Goal: Check status: Check status

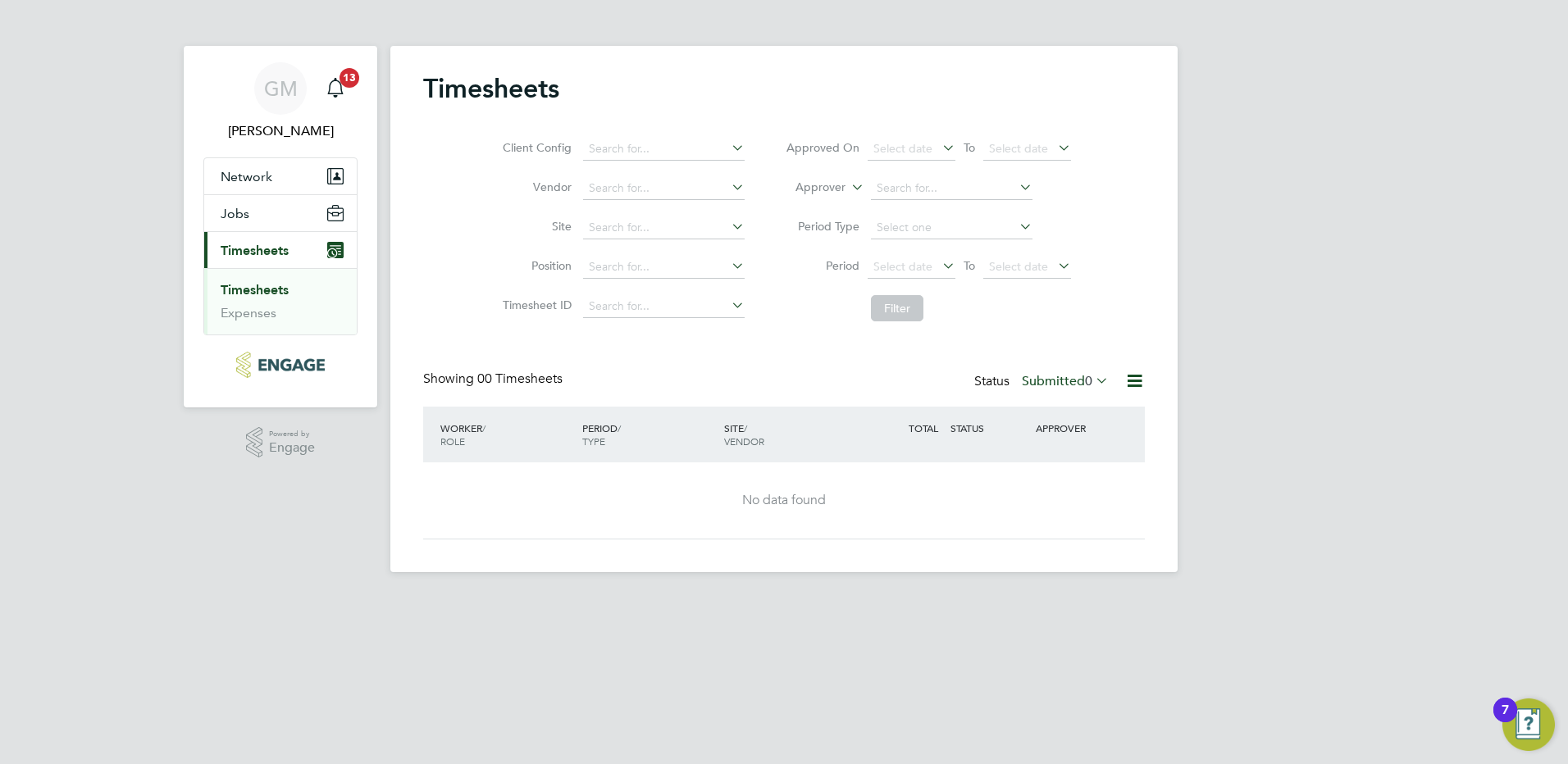
click at [284, 292] on link "Timesheets" at bounding box center [254, 289] width 68 height 15
click at [960, 263] on span "To" at bounding box center [970, 266] width 22 height 22
click at [939, 263] on icon at bounding box center [939, 265] width 0 height 23
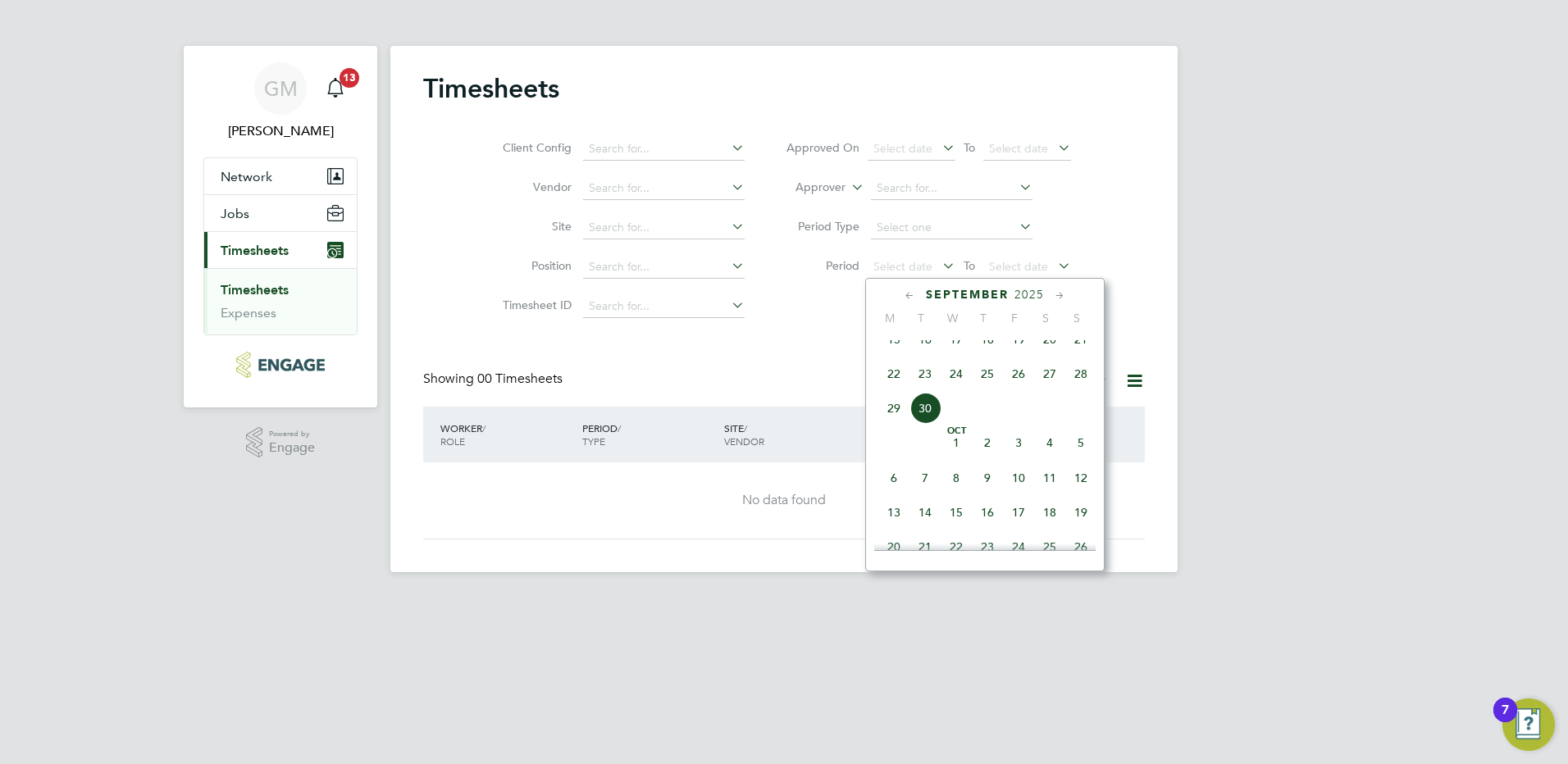
click at [893, 349] on span "15" at bounding box center [894, 339] width 31 height 31
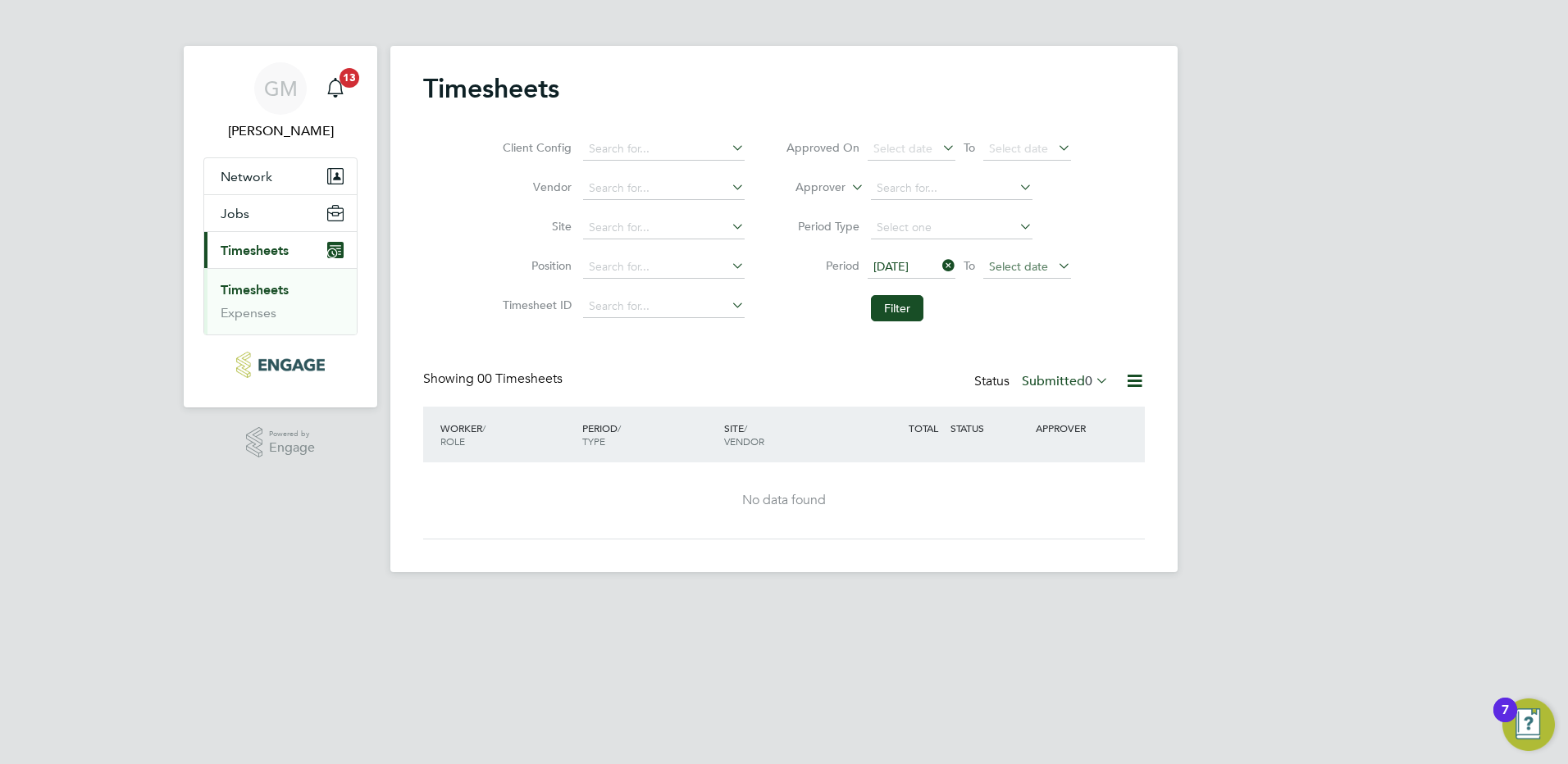
click at [1051, 263] on span "Select date" at bounding box center [1027, 267] width 88 height 22
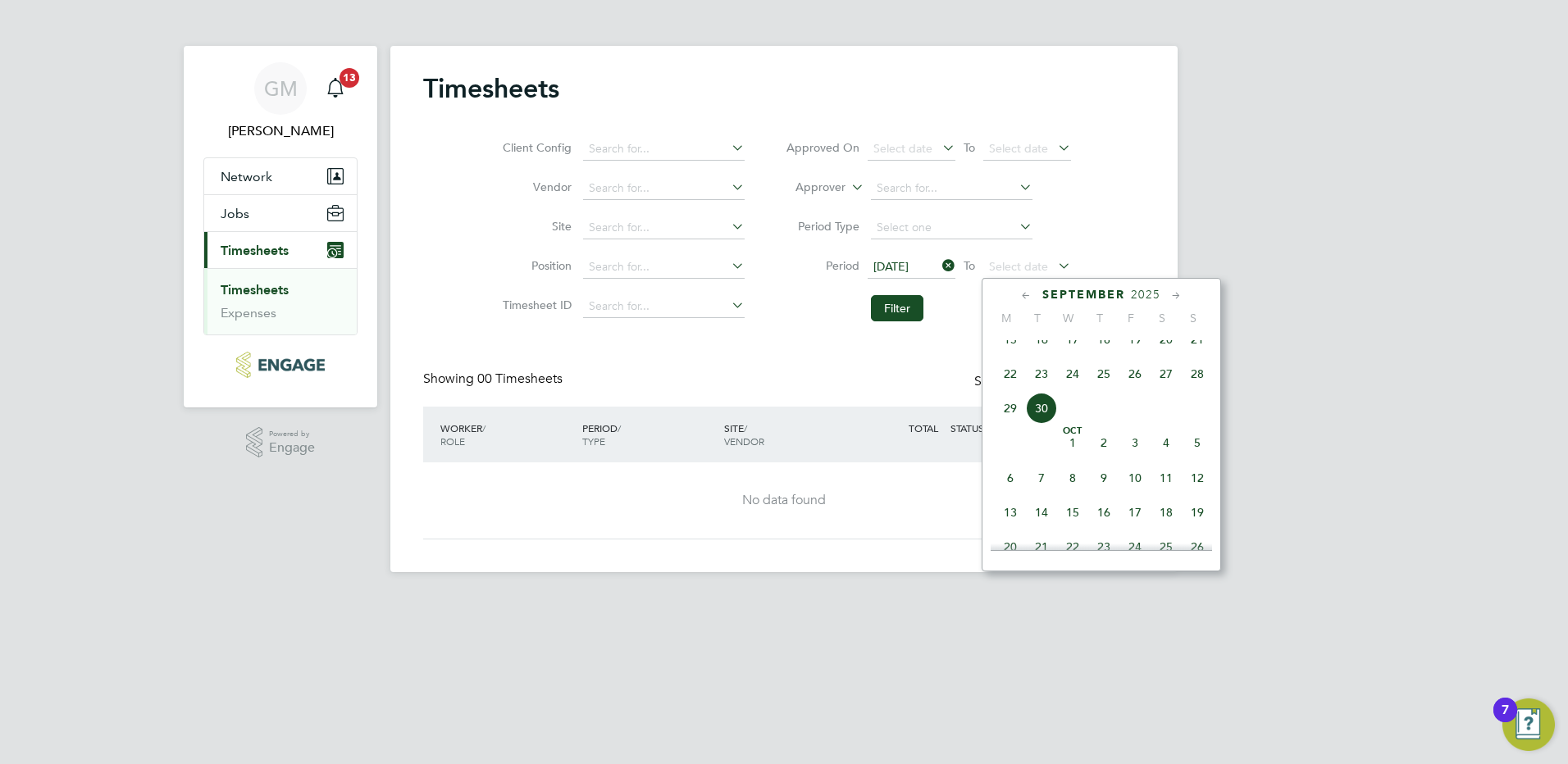
click at [1134, 354] on span "19" at bounding box center [1135, 339] width 31 height 31
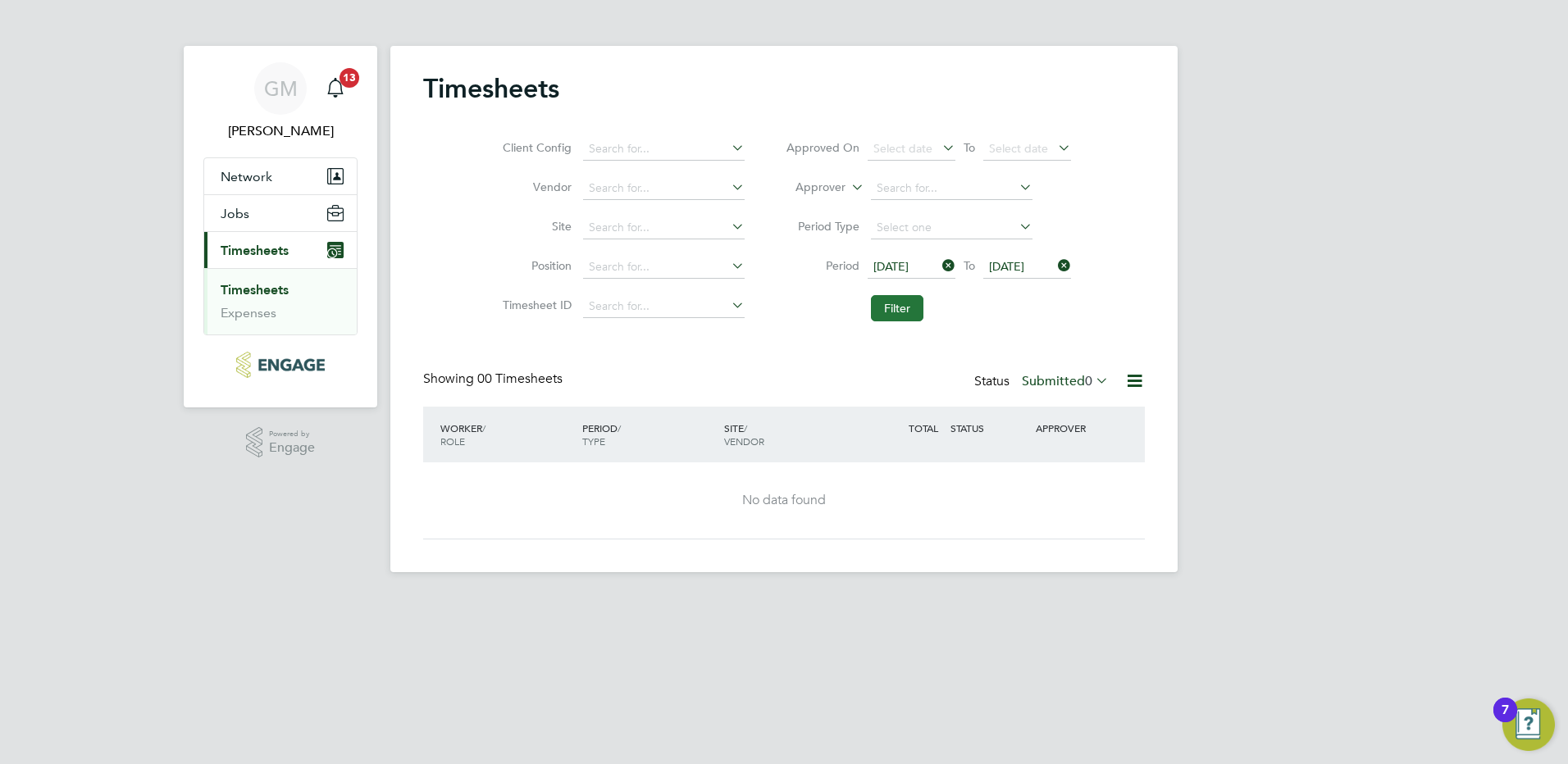
click at [905, 314] on button "Filter" at bounding box center [897, 308] width 53 height 26
click at [249, 316] on link "Expenses" at bounding box center [248, 313] width 56 height 15
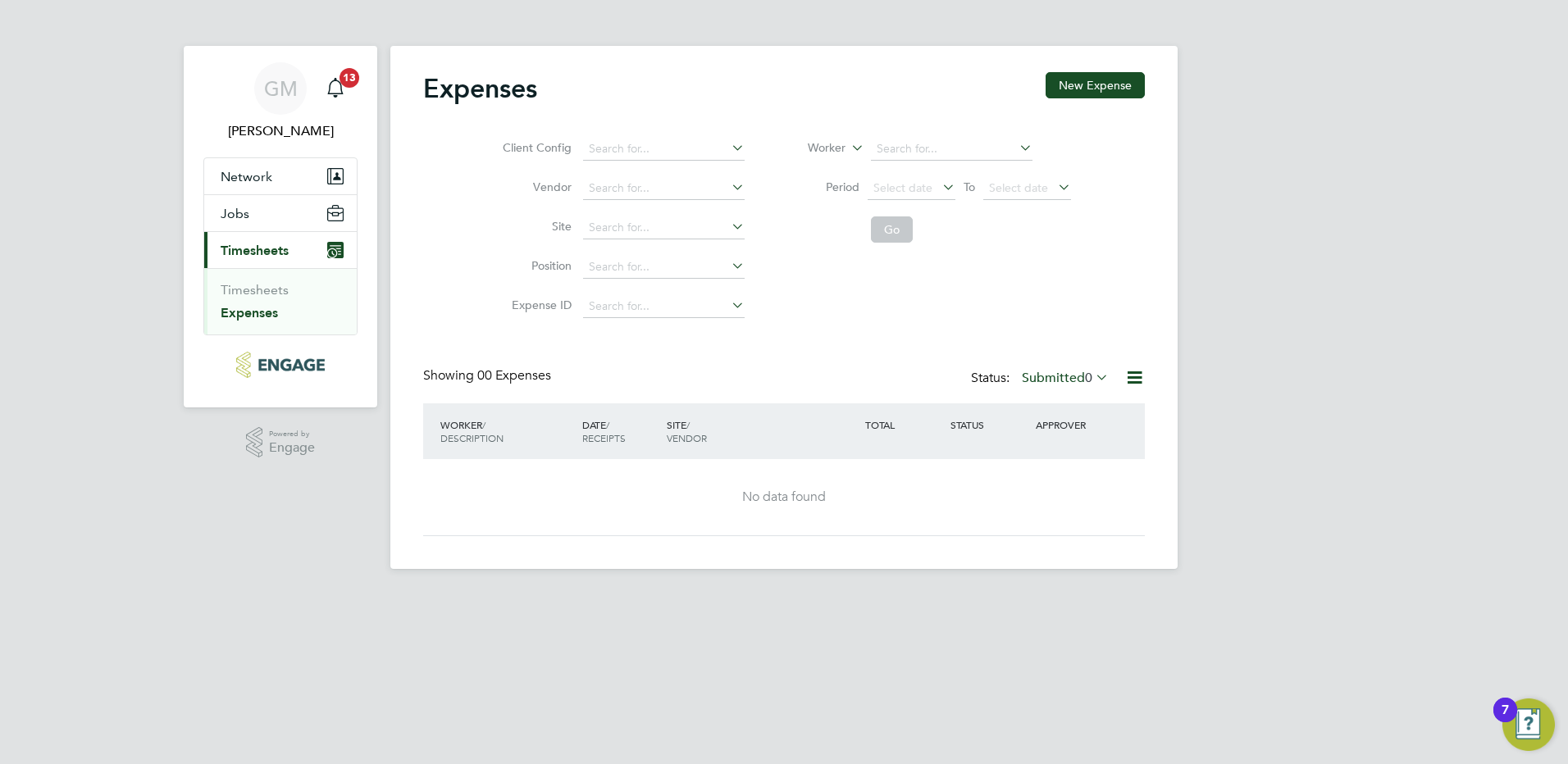
click at [278, 255] on span "Timesheets" at bounding box center [254, 250] width 68 height 15
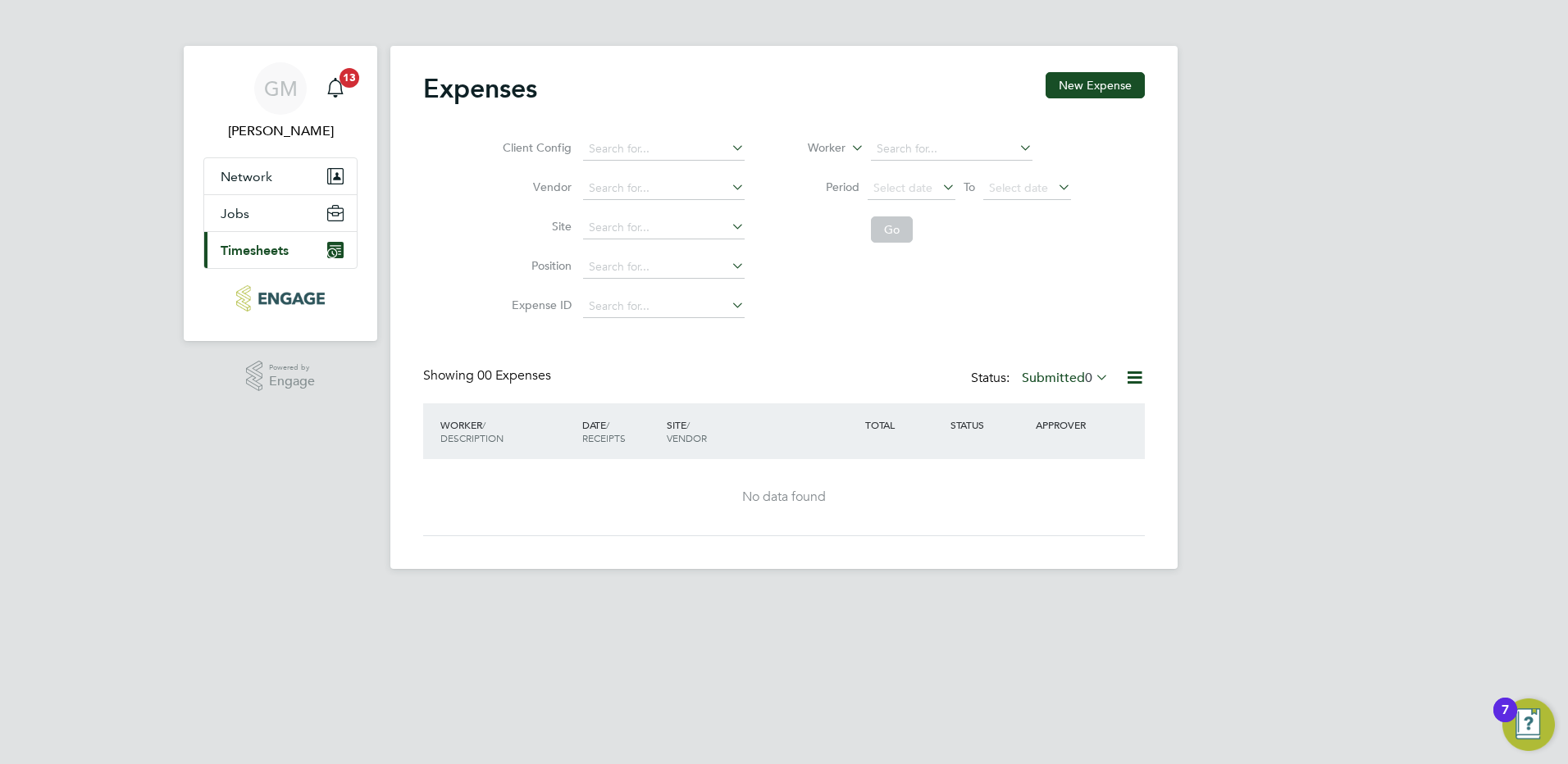
click at [253, 247] on span "Timesheets" at bounding box center [254, 250] width 68 height 15
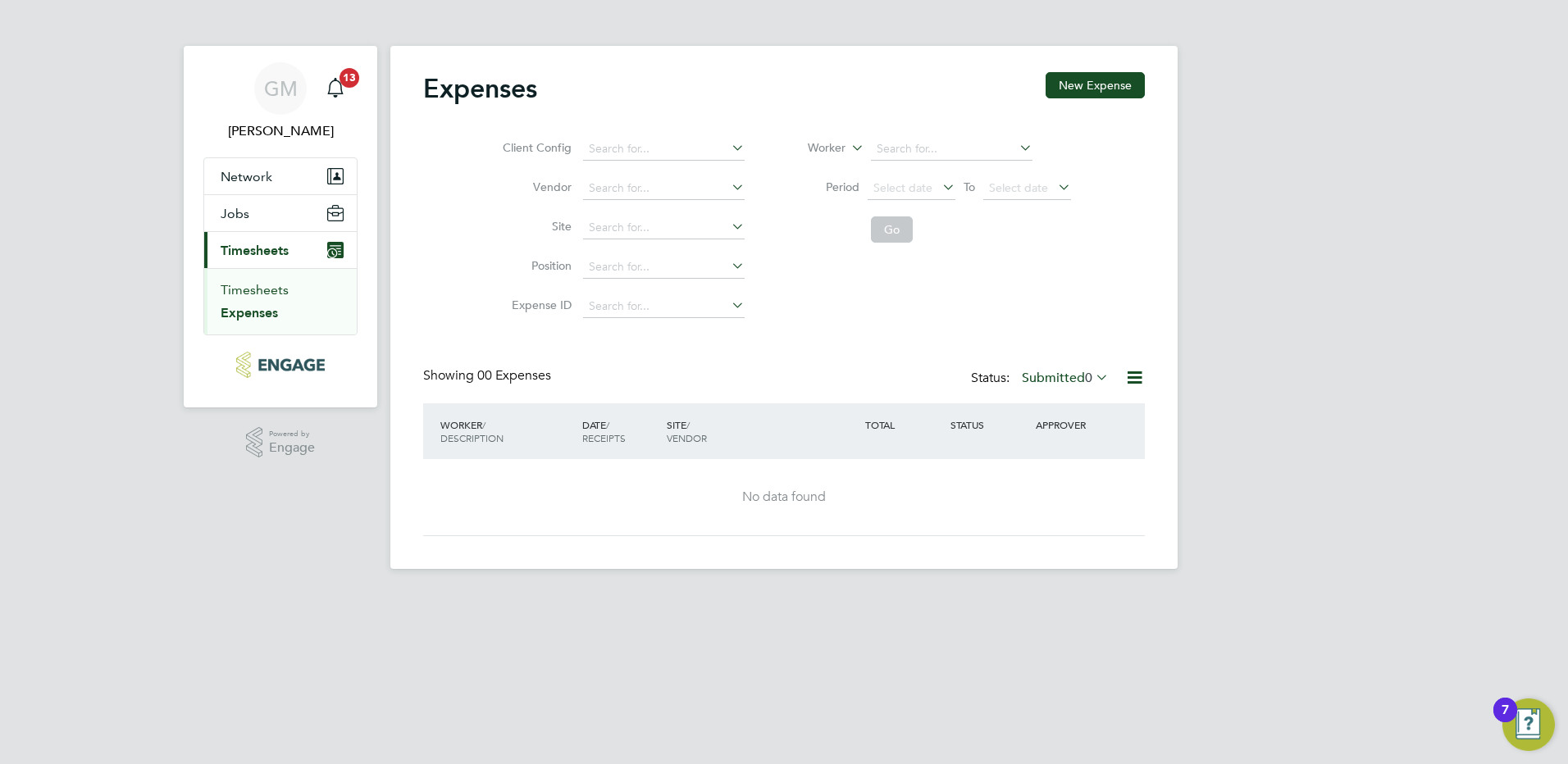
click at [268, 289] on link "Timesheets" at bounding box center [254, 289] width 68 height 15
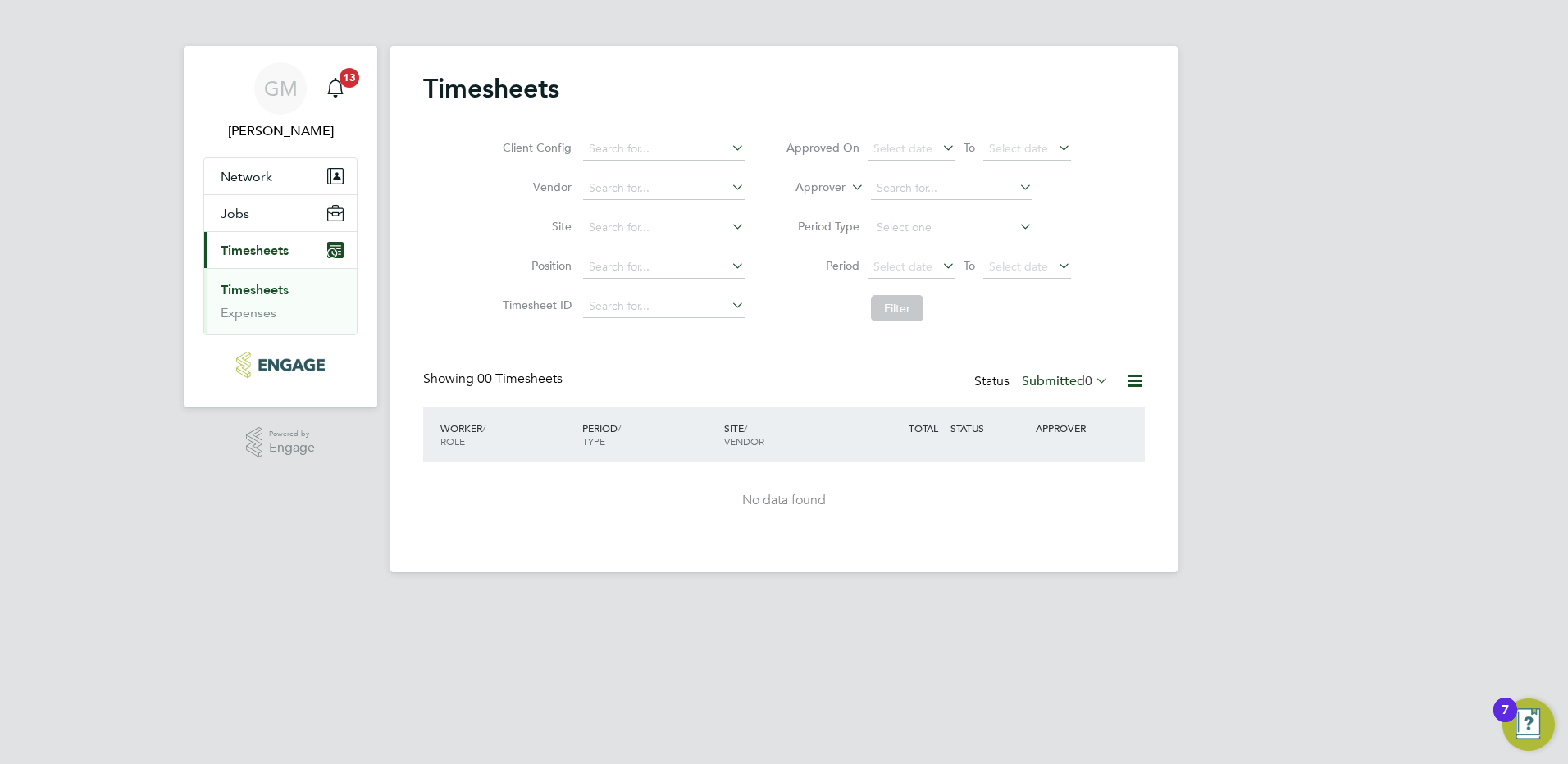
click at [1075, 378] on label "Submitted 0" at bounding box center [1065, 382] width 87 height 16
click at [1062, 483] on li "Approved" at bounding box center [1056, 479] width 75 height 23
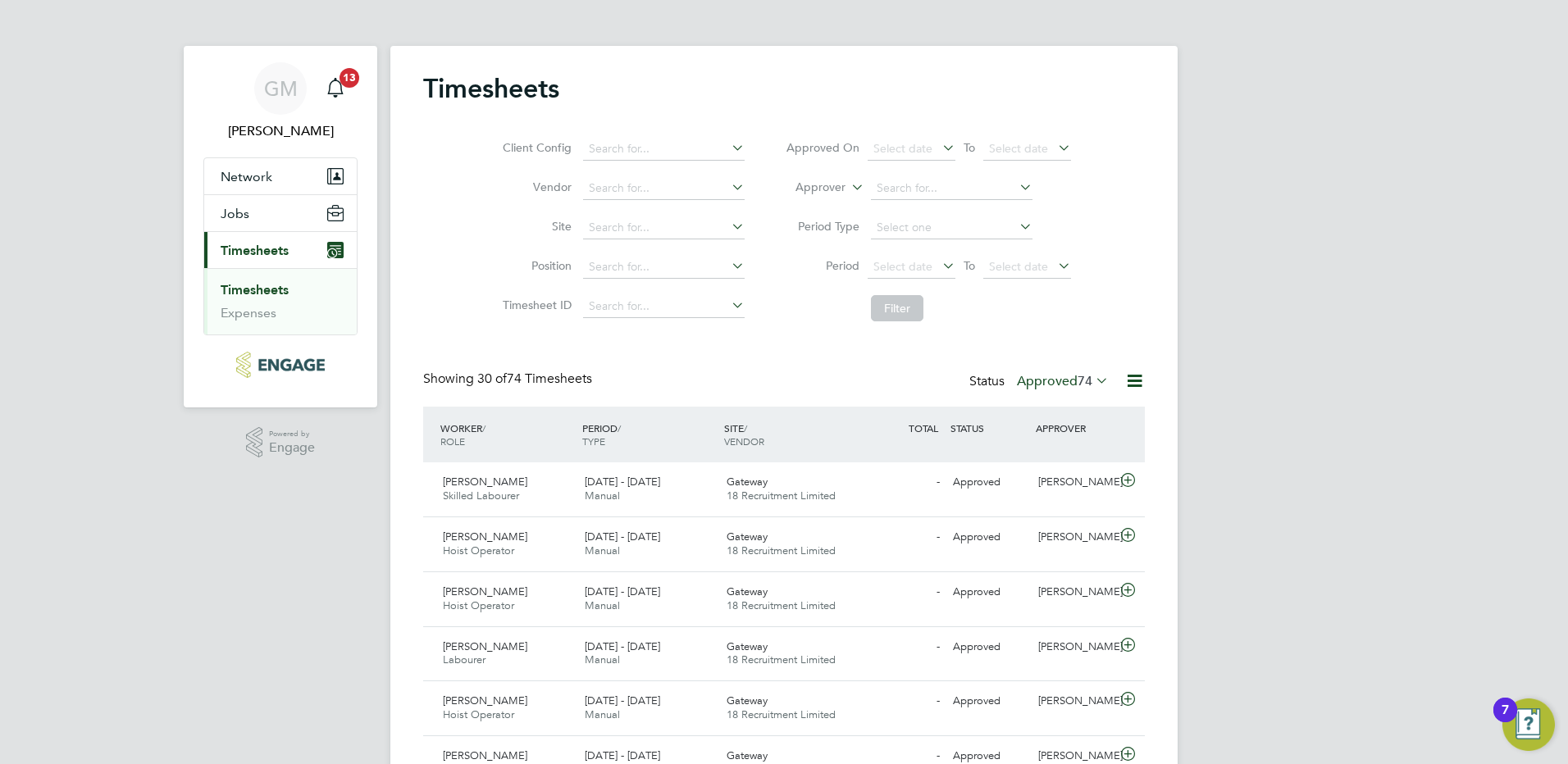
click at [939, 265] on icon at bounding box center [939, 265] width 0 height 23
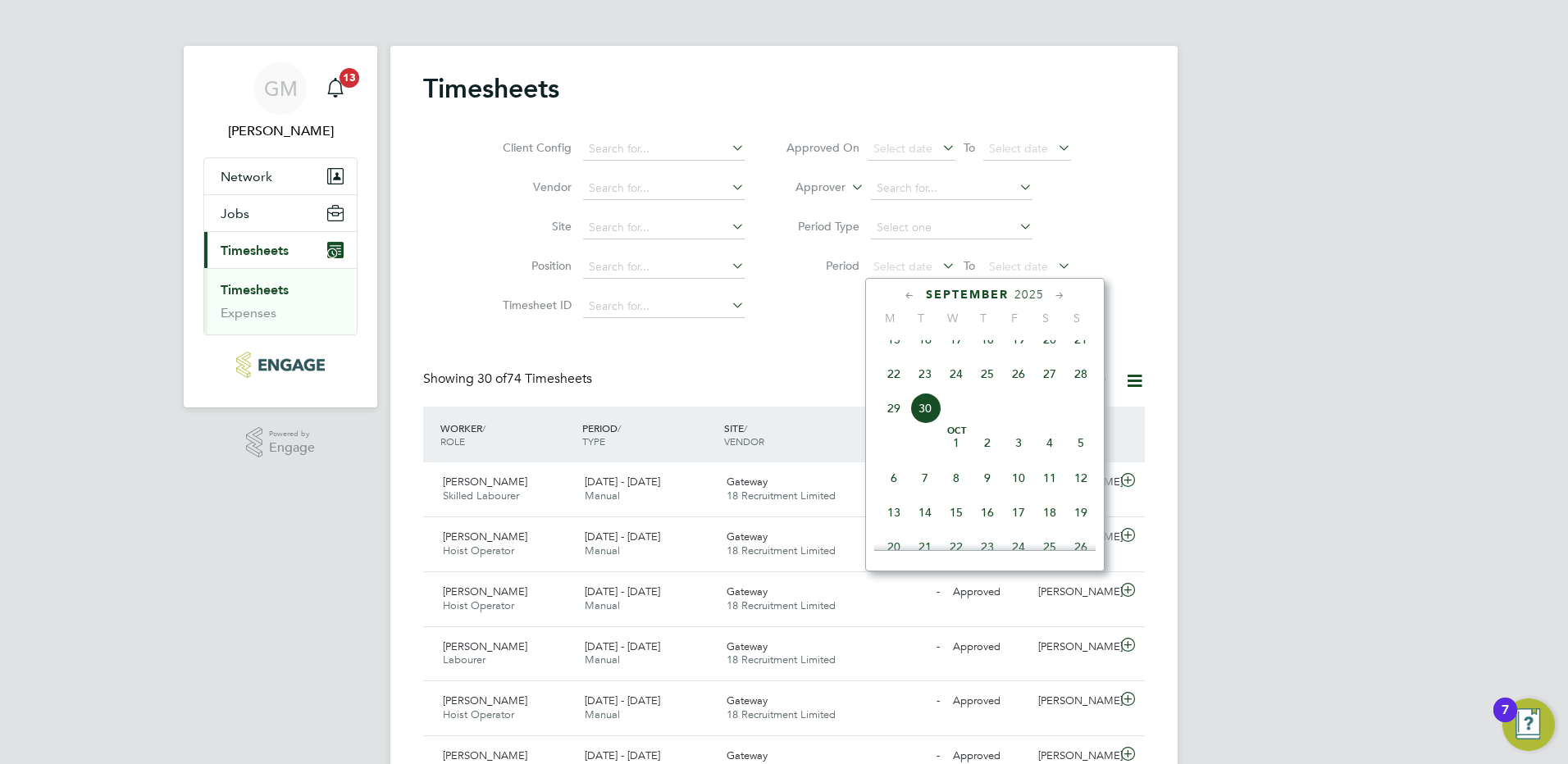
click at [886, 335] on div "September 2025 M T W T F S S Jun 1 2 3 4 5 6 7 8 9 10 11 12 13 14 15 16 17 18 1…" at bounding box center [984, 425] width 239 height 294
click at [890, 348] on span "15" at bounding box center [894, 339] width 31 height 31
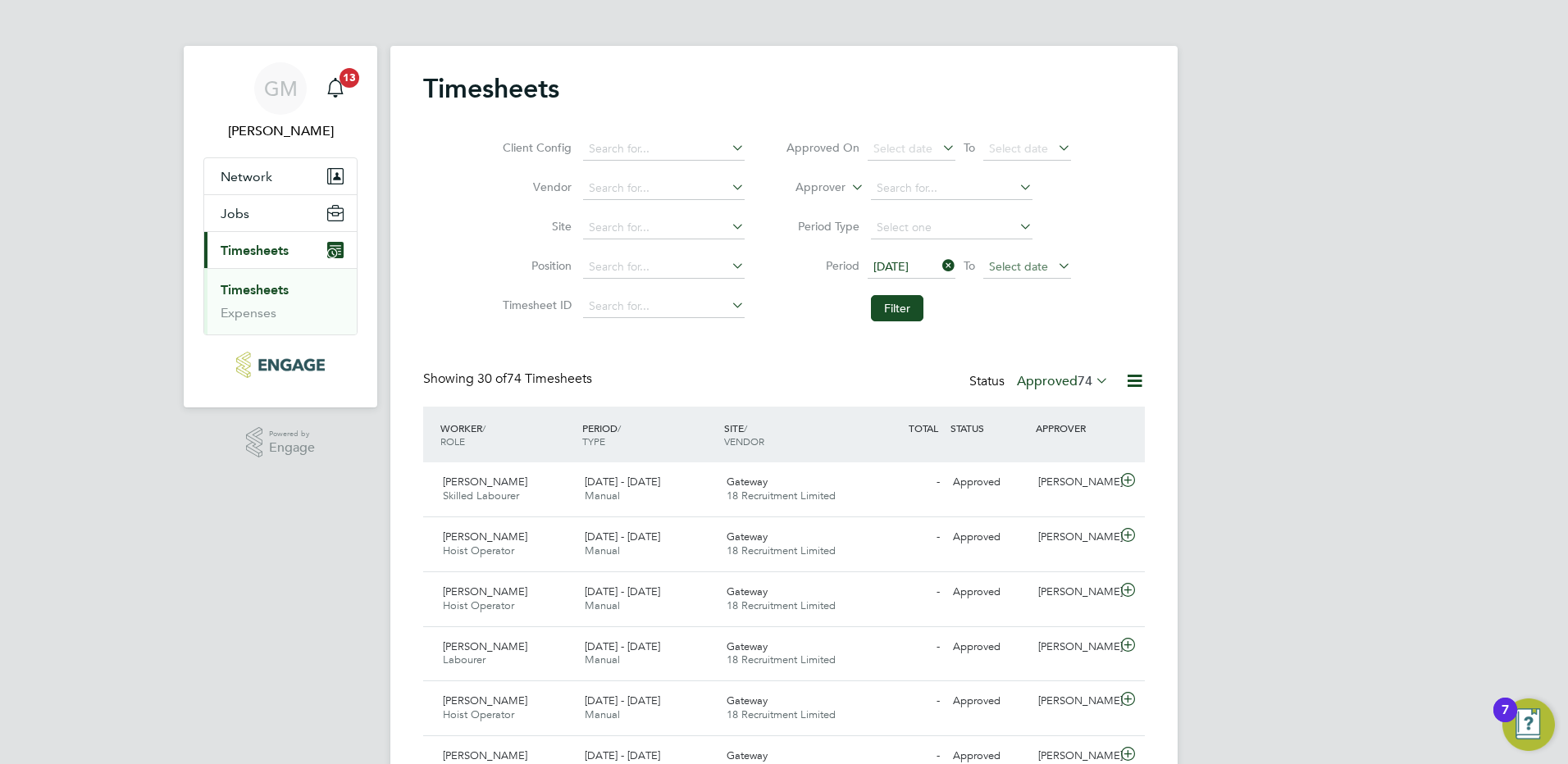
click at [1020, 263] on span "Select date" at bounding box center [1018, 266] width 59 height 15
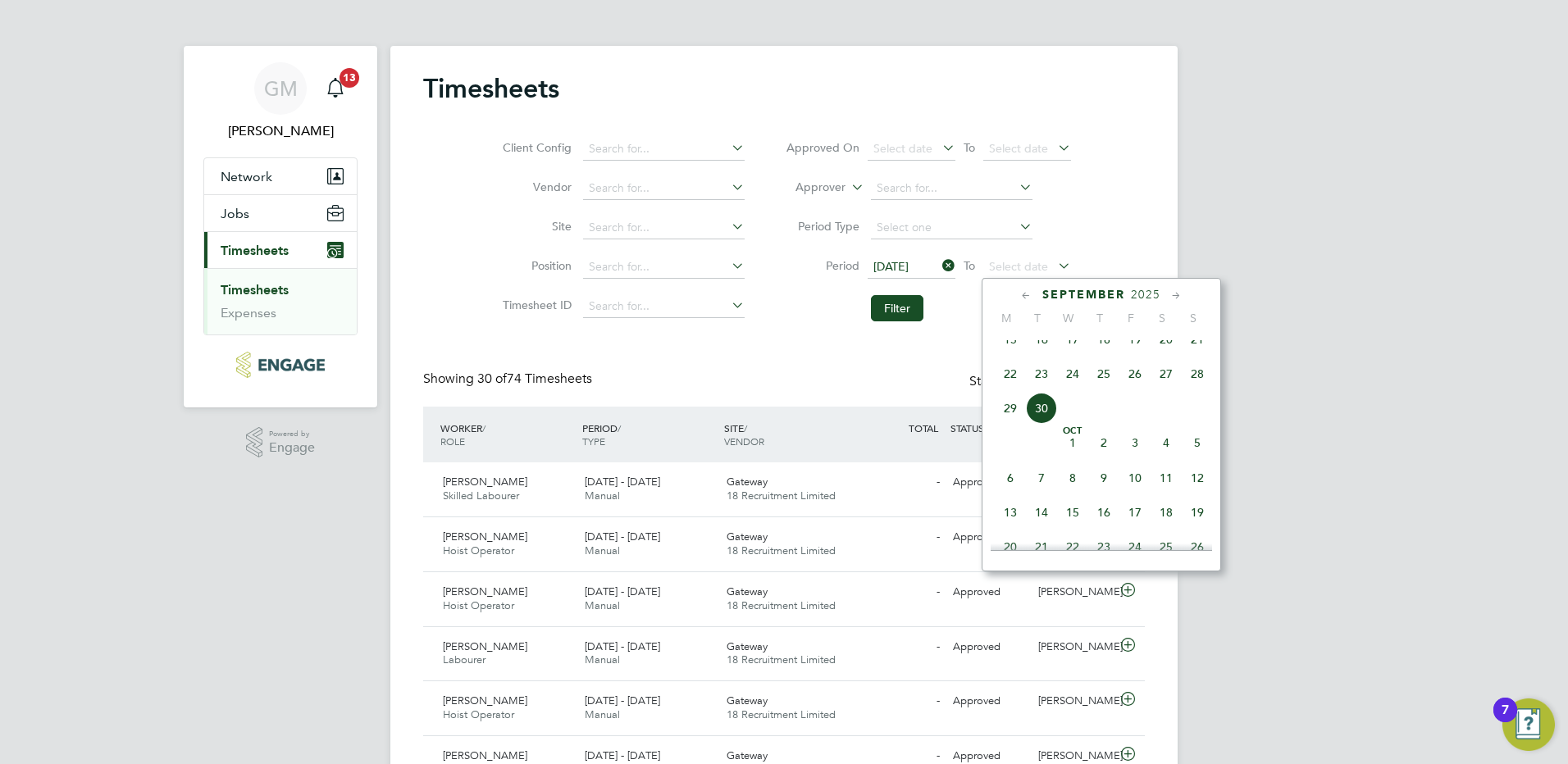
click at [1135, 355] on span "19" at bounding box center [1135, 339] width 31 height 31
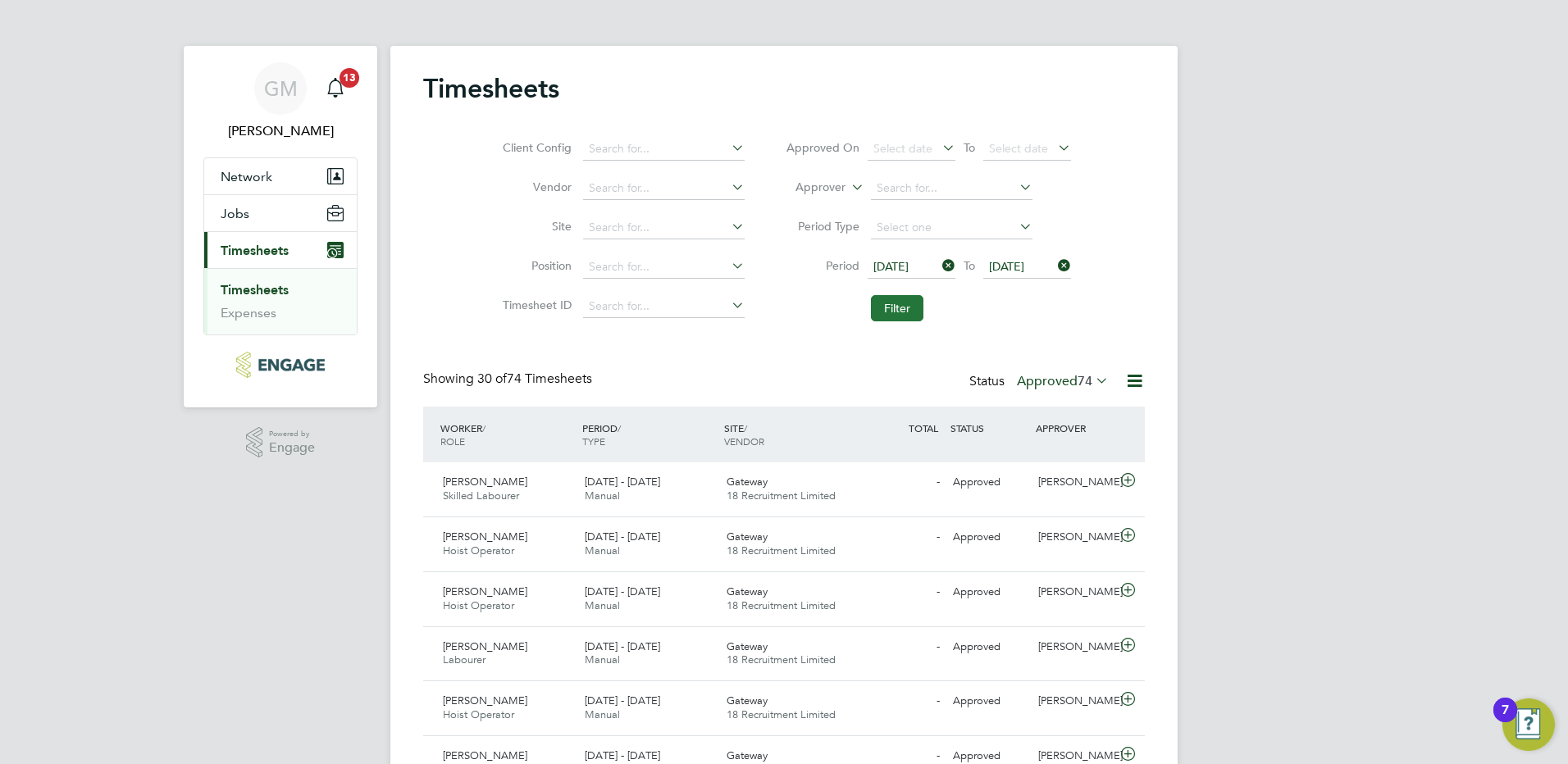
click at [904, 310] on button "Filter" at bounding box center [897, 308] width 53 height 26
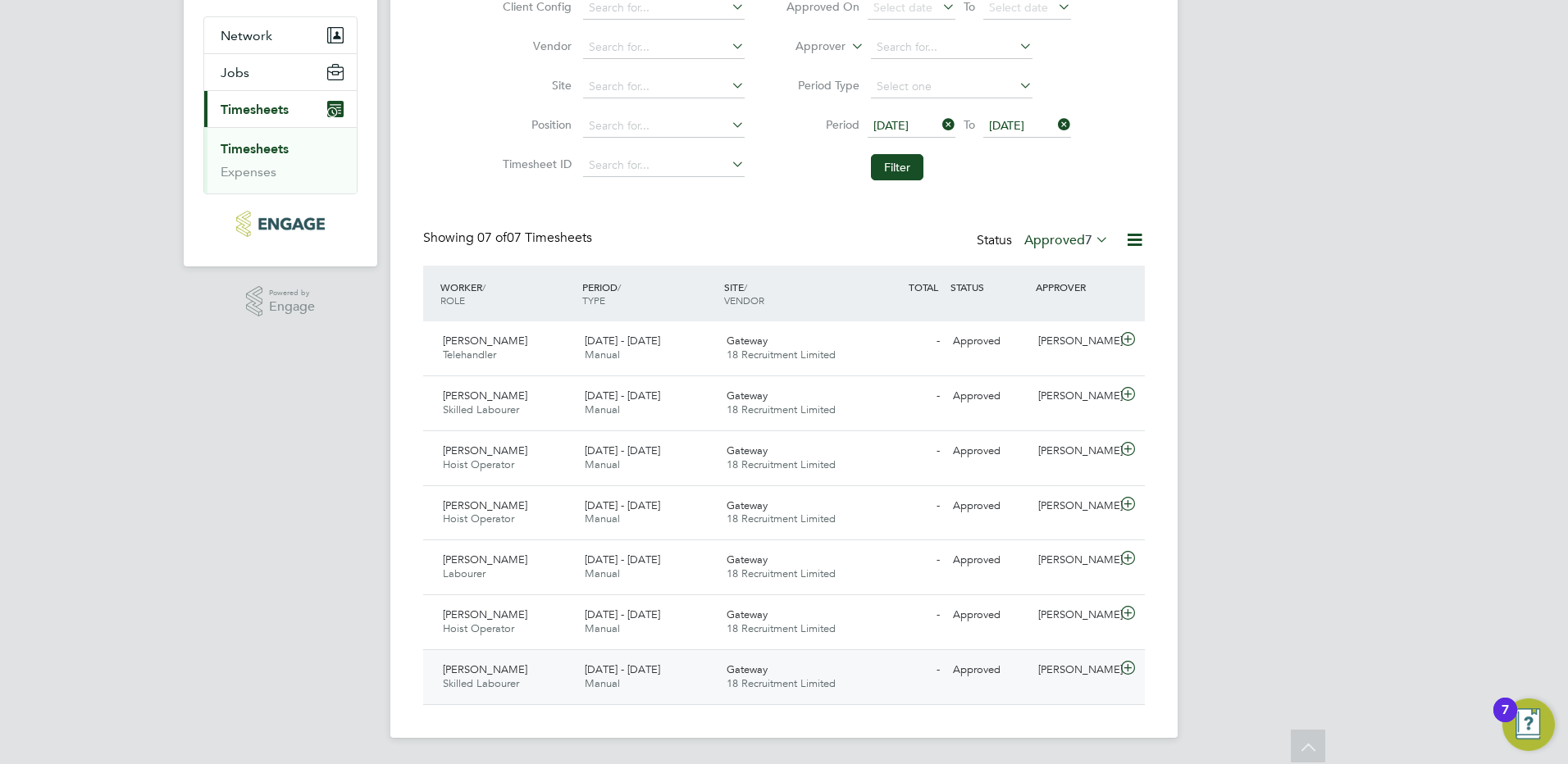
click at [600, 670] on span "15 - 21 Sep 2025" at bounding box center [622, 669] width 75 height 14
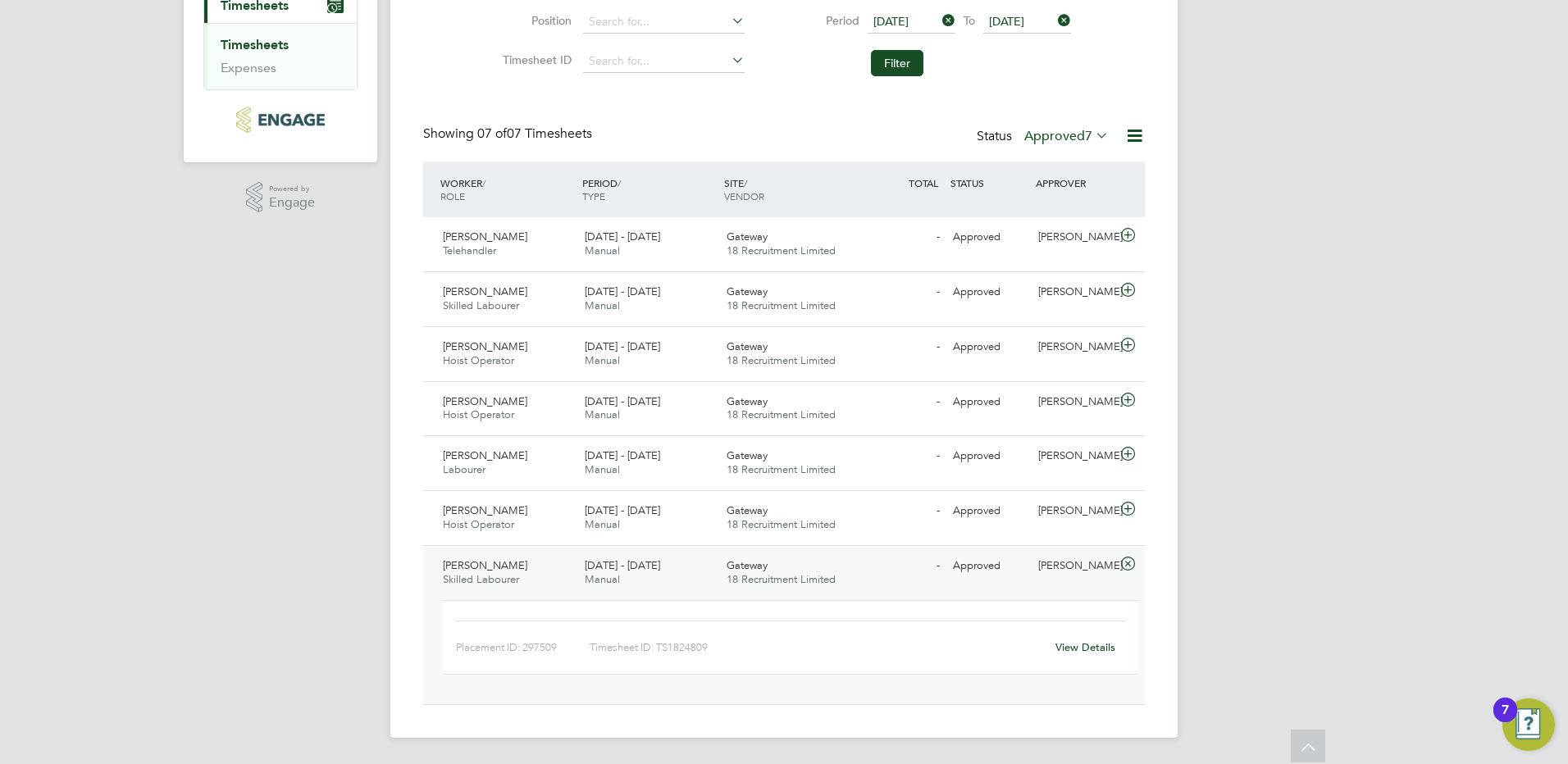
click at [1089, 650] on link "View Details" at bounding box center [1085, 647] width 60 height 14
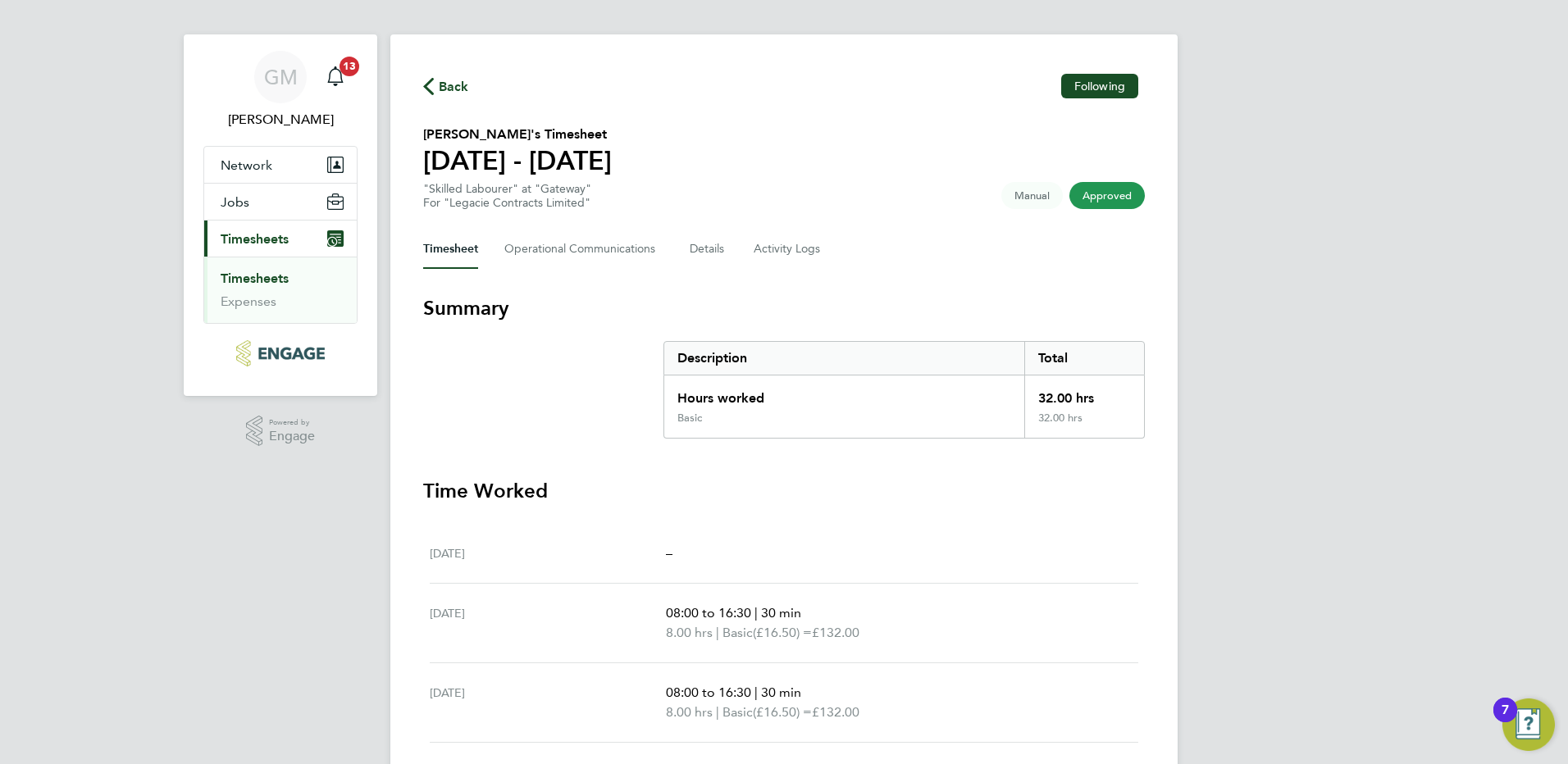
scroll to position [6, 0]
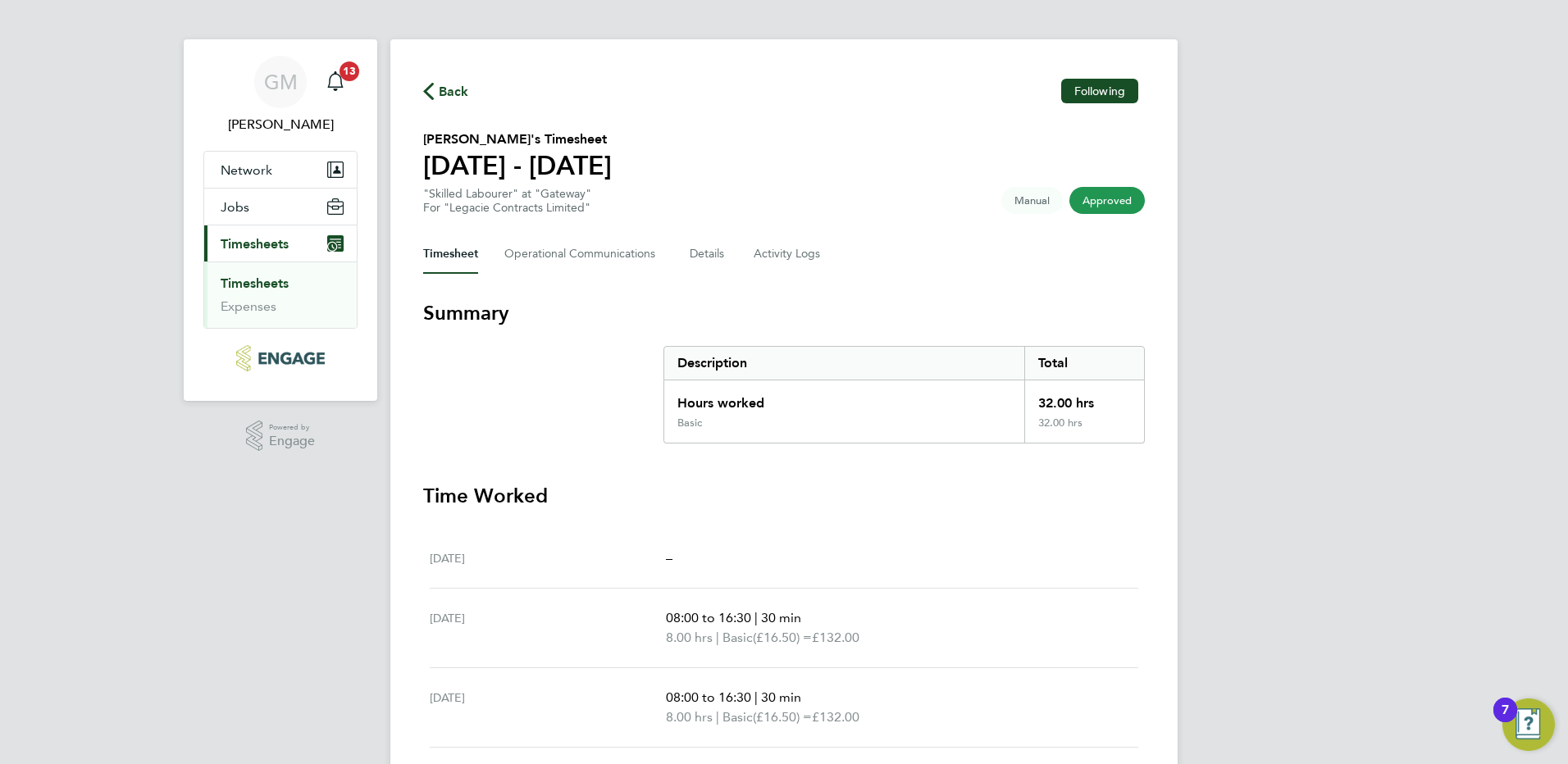
click at [451, 93] on span "Back" at bounding box center [453, 92] width 30 height 20
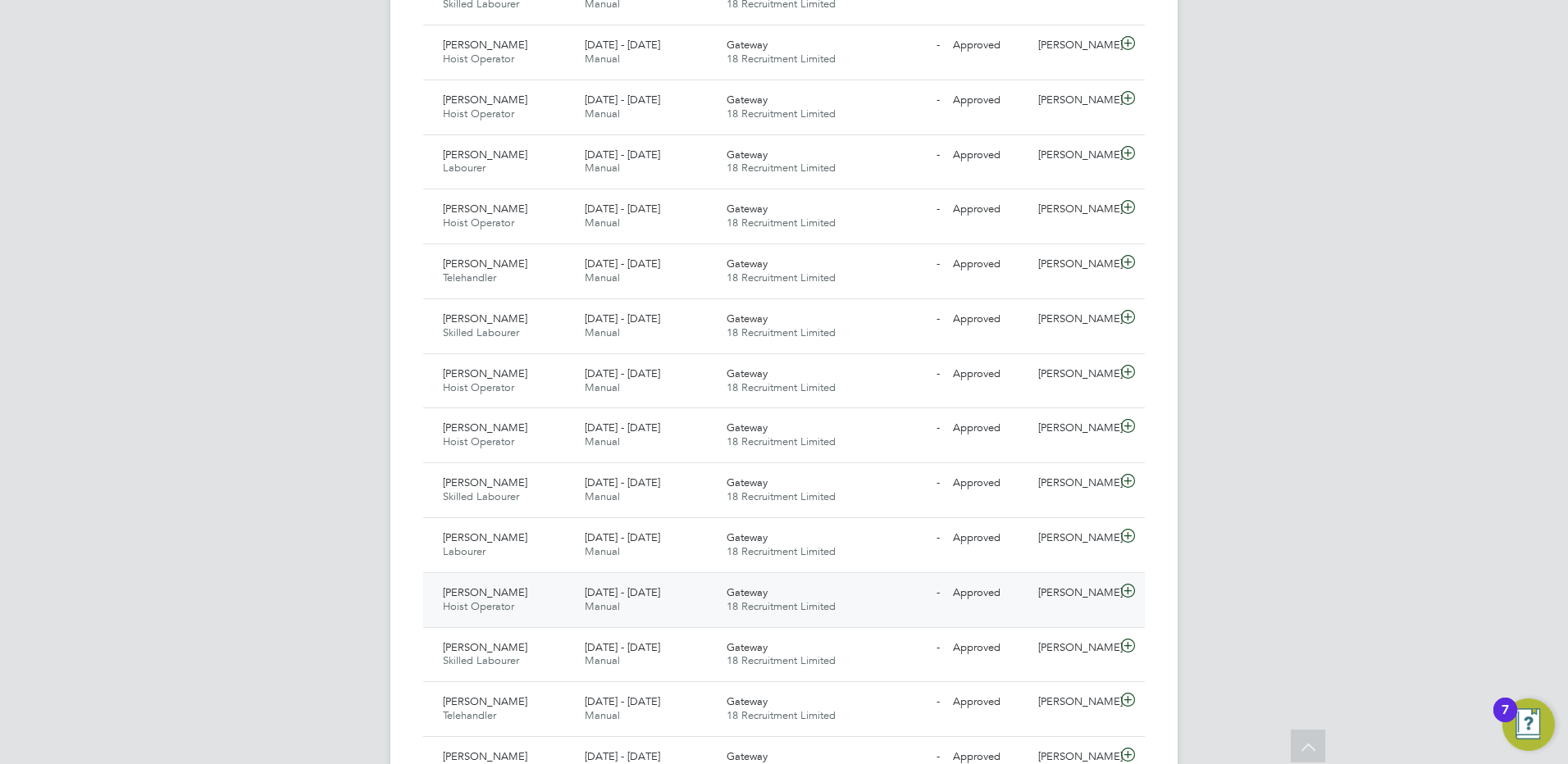
click at [653, 605] on div "15 - 21 Sep 2025 Manual" at bounding box center [649, 600] width 142 height 41
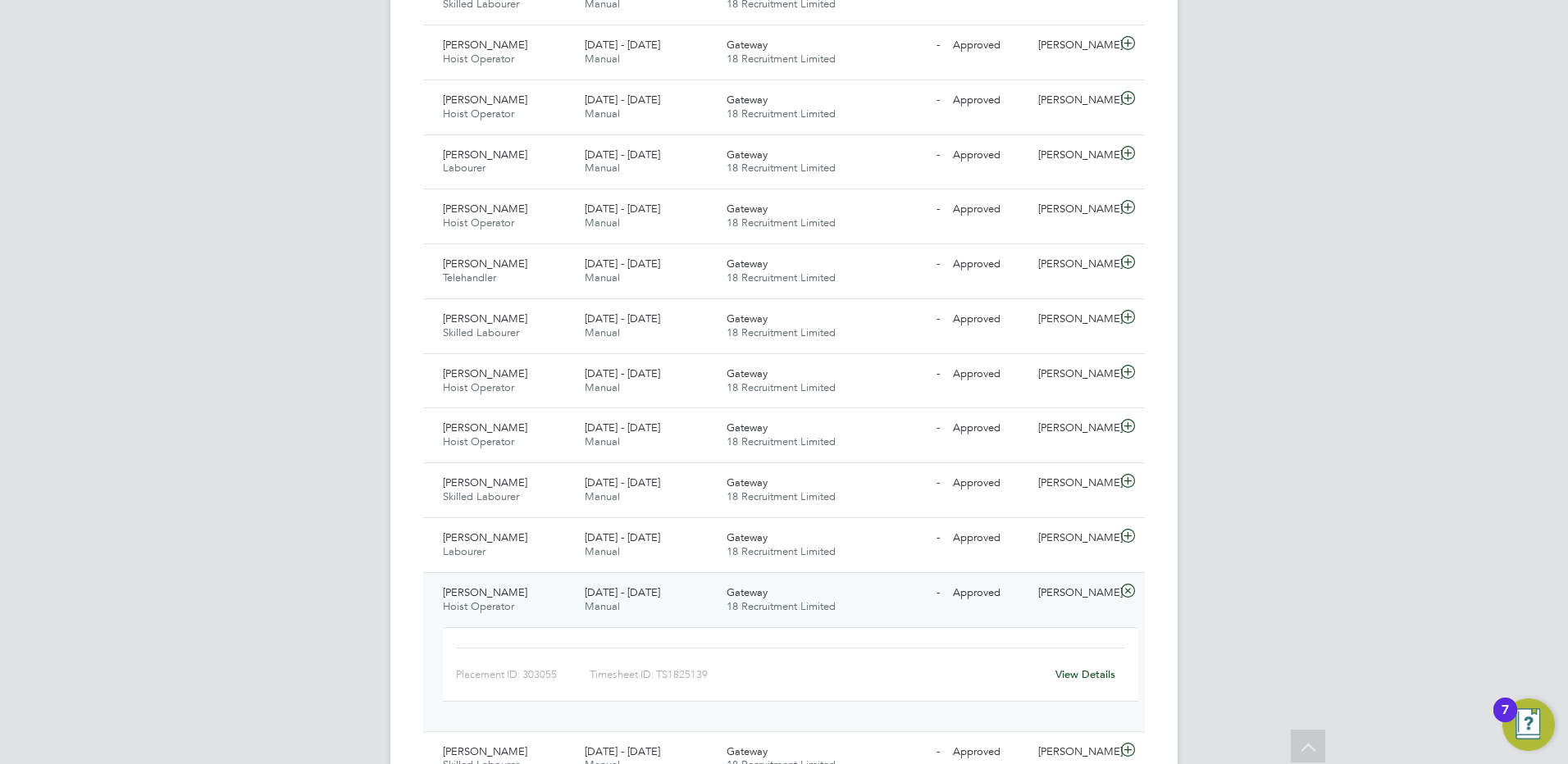
click at [1073, 667] on div "View Details" at bounding box center [1085, 674] width 81 height 26
click at [1080, 676] on link "View Details" at bounding box center [1085, 673] width 60 height 14
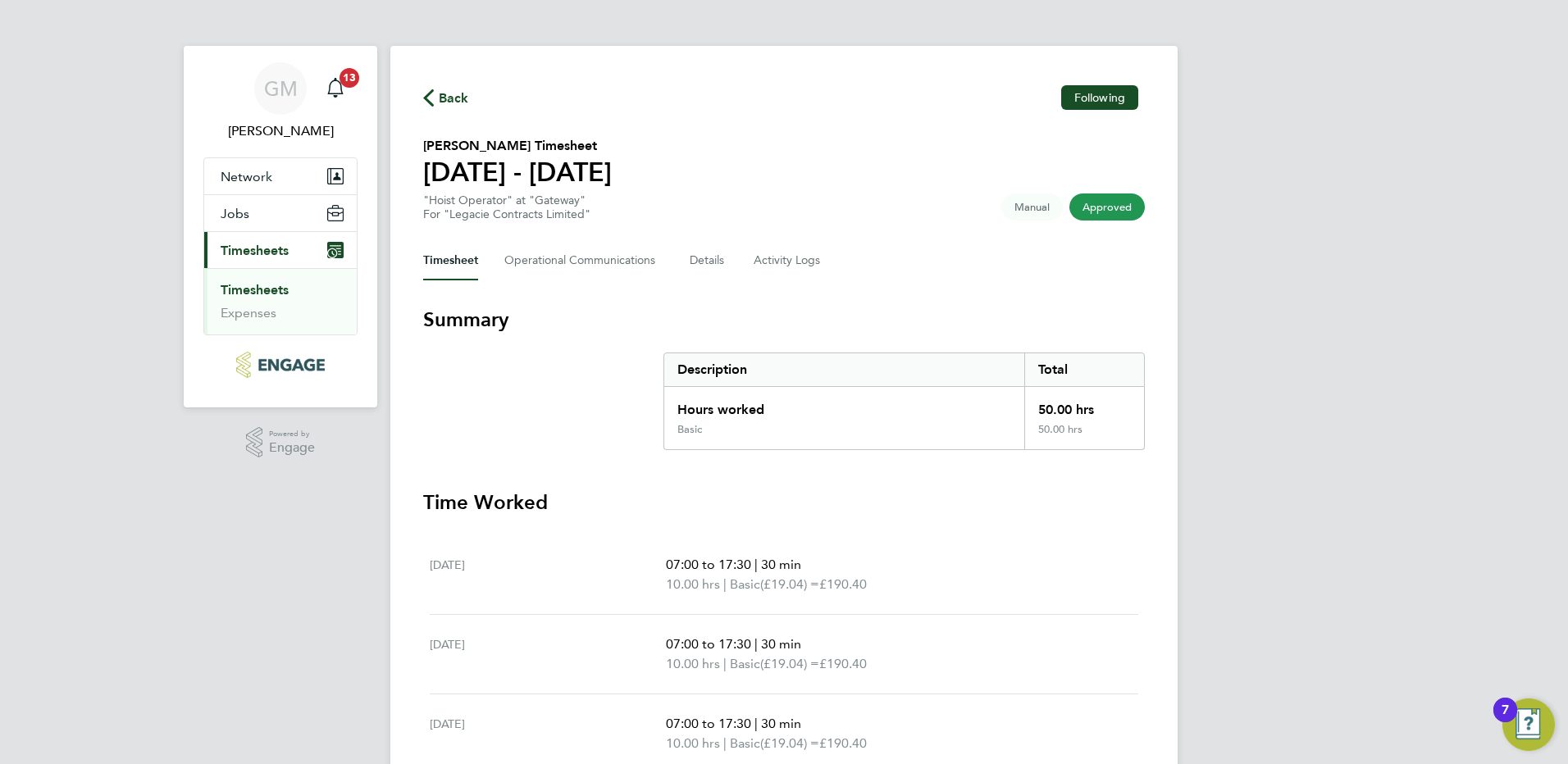
click at [450, 93] on span "Back" at bounding box center [453, 99] width 30 height 20
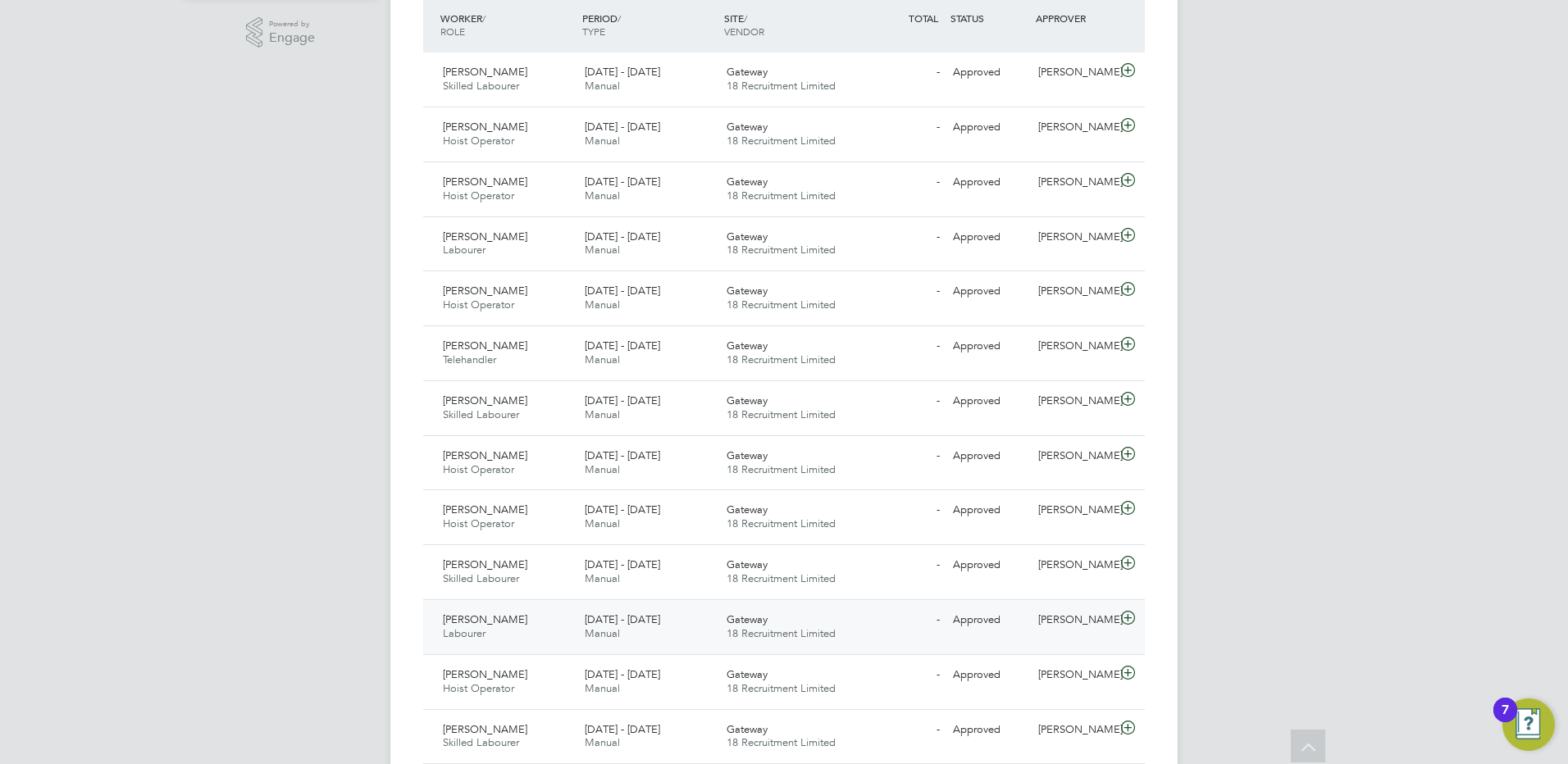
click at [641, 618] on span "[DATE] - [DATE]" at bounding box center [622, 619] width 75 height 14
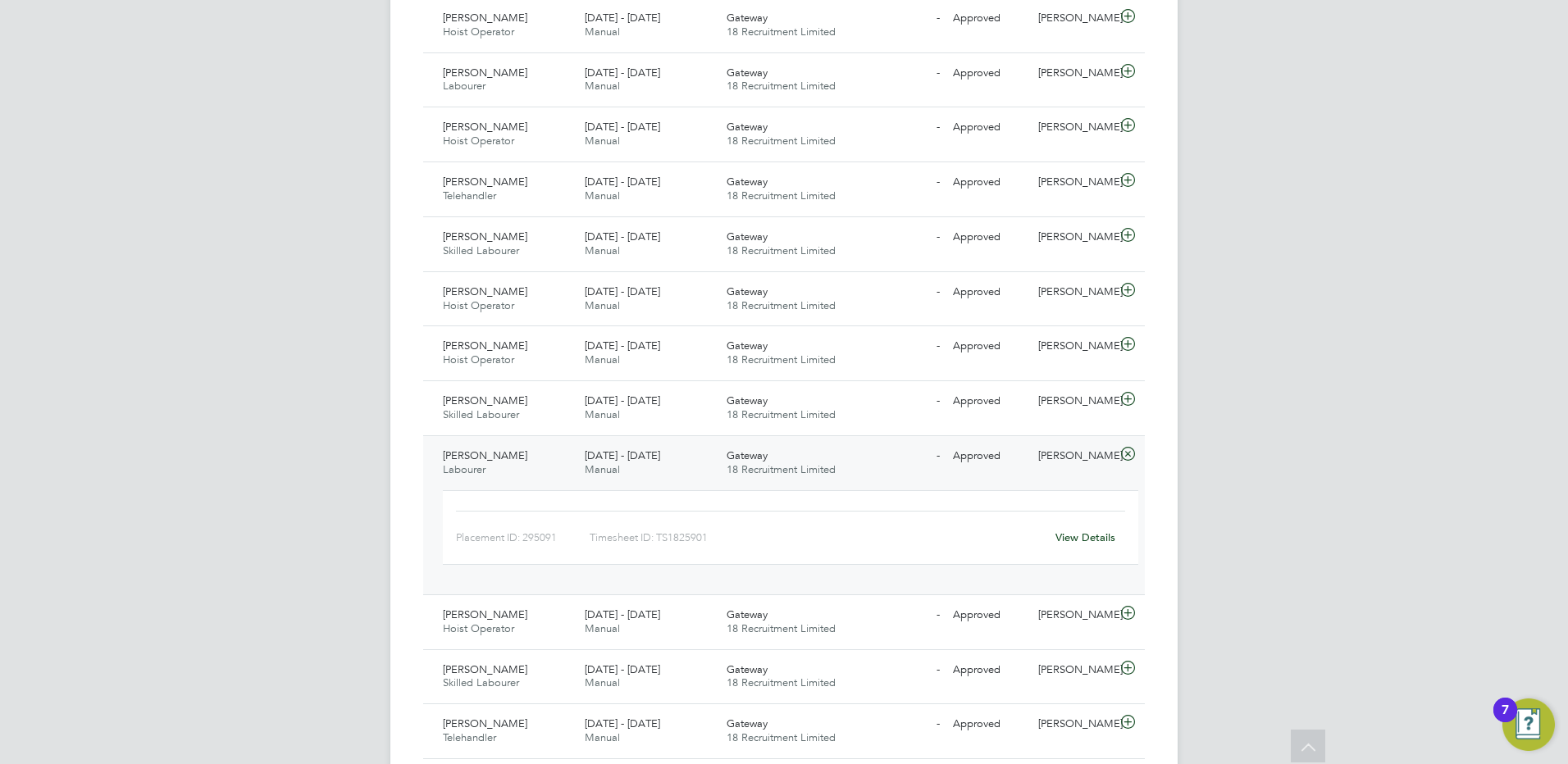
click at [1081, 538] on link "View Details" at bounding box center [1085, 537] width 60 height 14
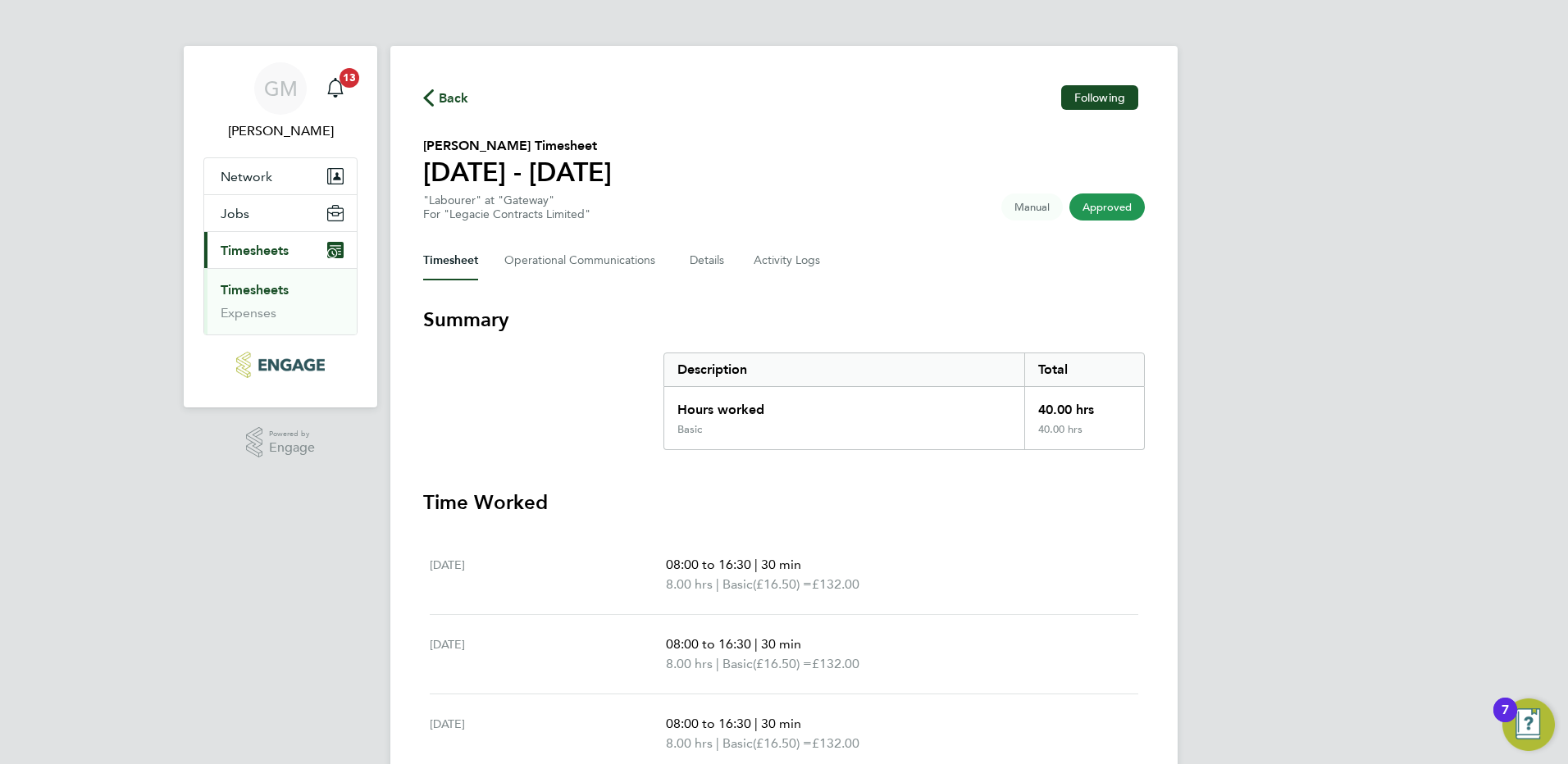
click at [273, 290] on link "Timesheets" at bounding box center [254, 289] width 68 height 15
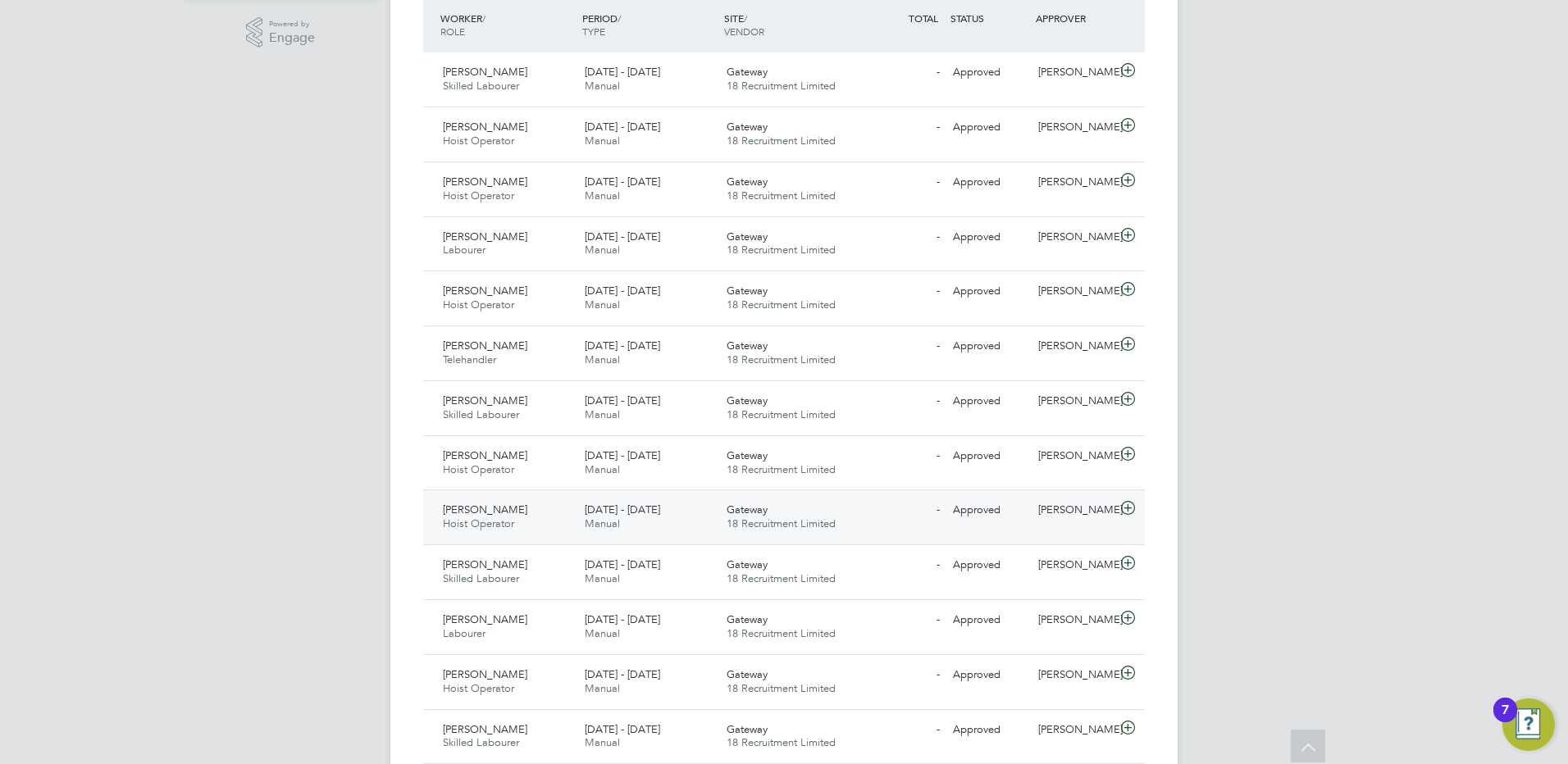
click at [683, 517] on div "15 - 21 Sep 2025 Manual" at bounding box center [649, 517] width 142 height 41
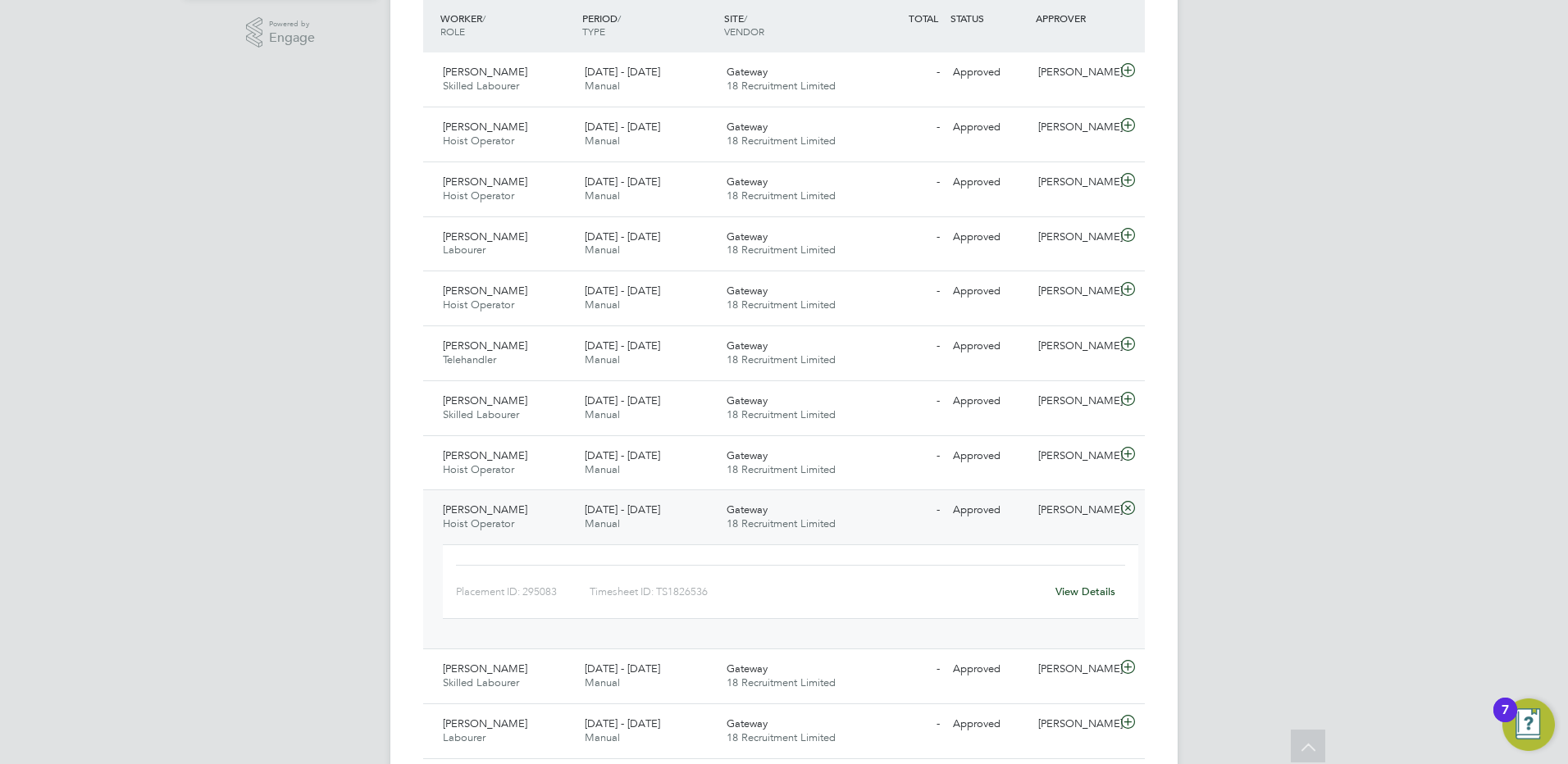
click at [1052, 588] on div "View Details" at bounding box center [1085, 592] width 81 height 26
click at [1071, 590] on link "View Details" at bounding box center [1085, 591] width 60 height 14
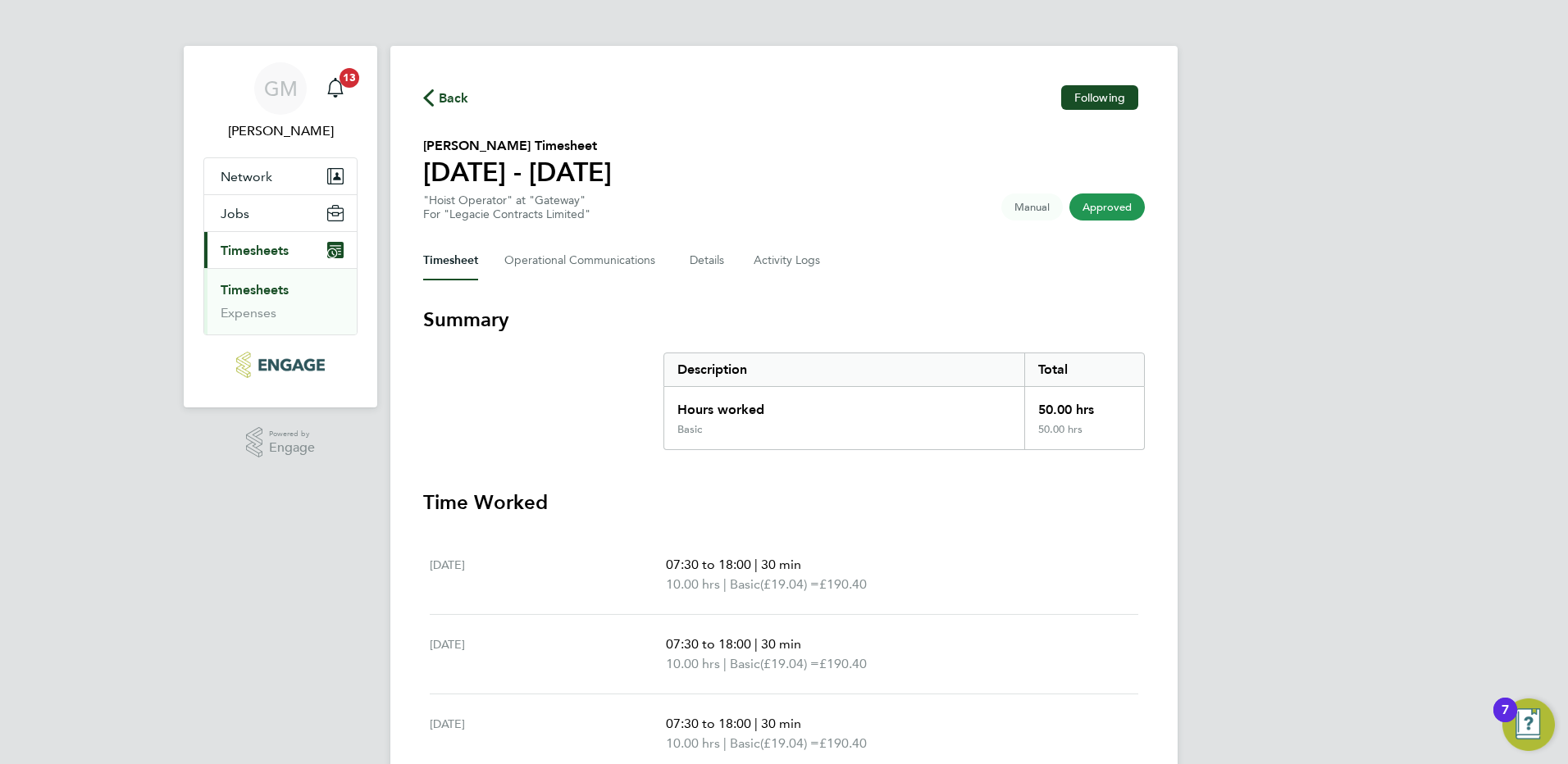
click at [462, 98] on span "Back" at bounding box center [453, 99] width 30 height 20
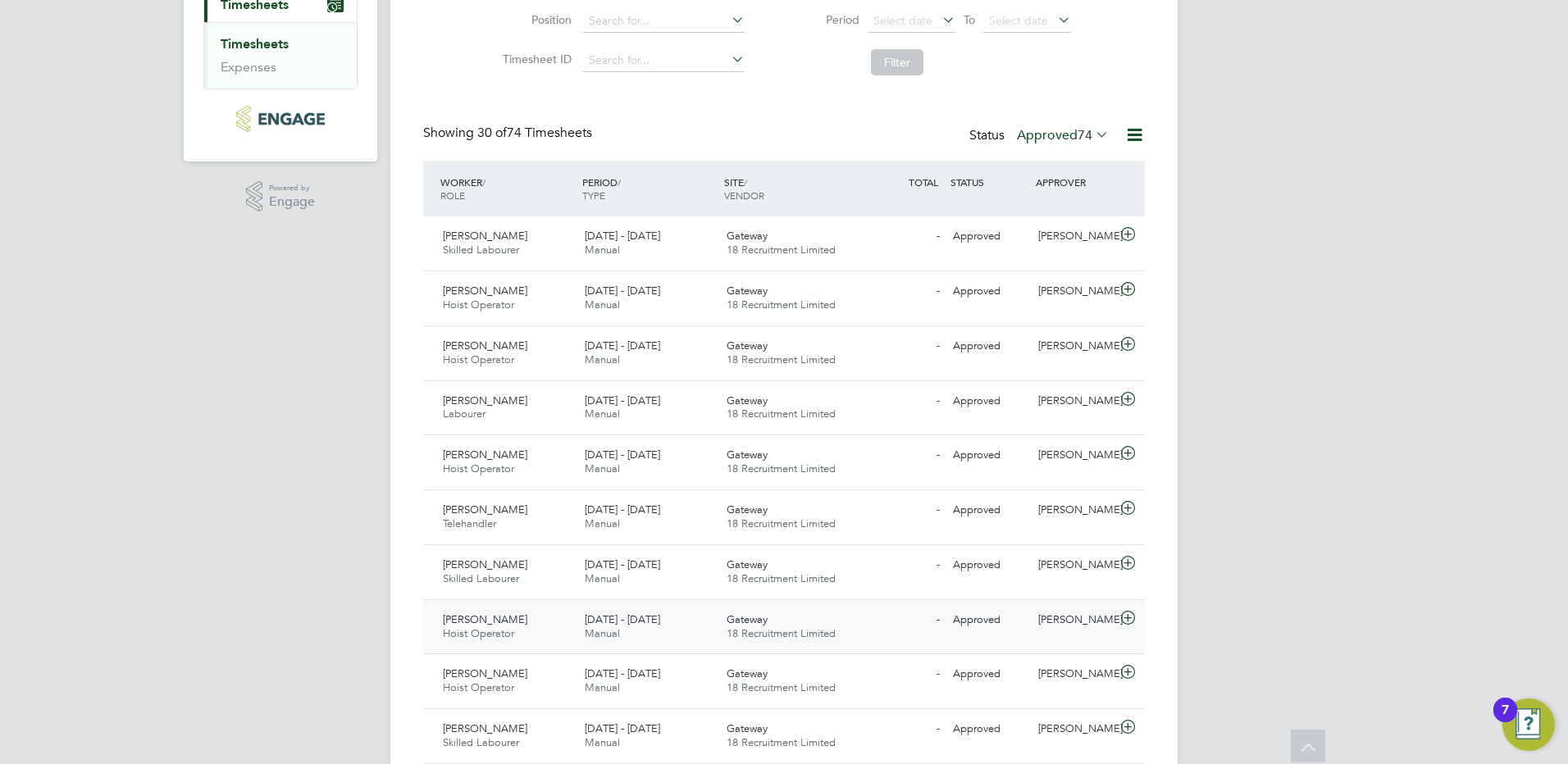
click at [911, 619] on div "- Approved" at bounding box center [904, 620] width 85 height 27
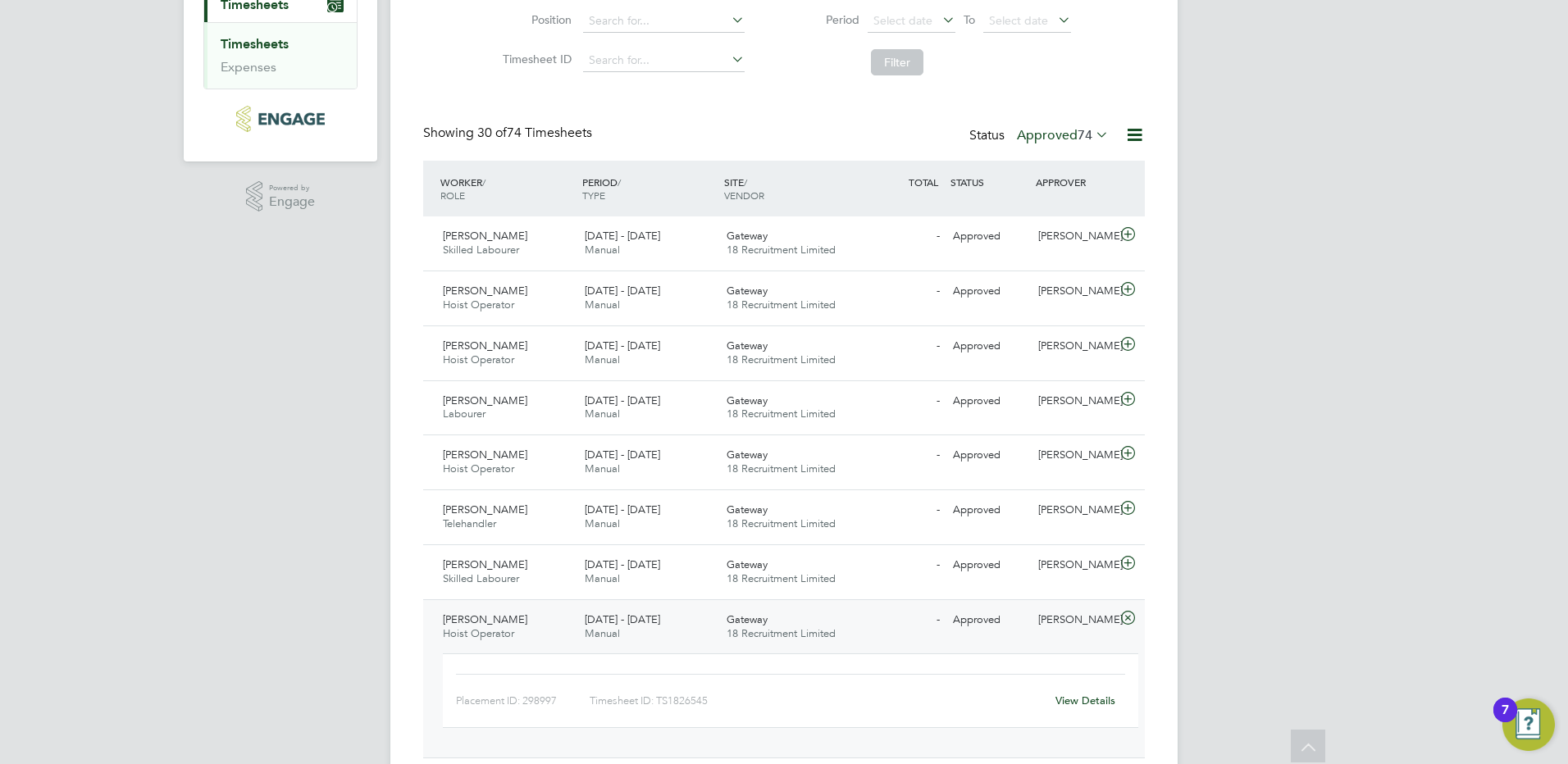
click at [1095, 707] on link "View Details" at bounding box center [1085, 700] width 60 height 14
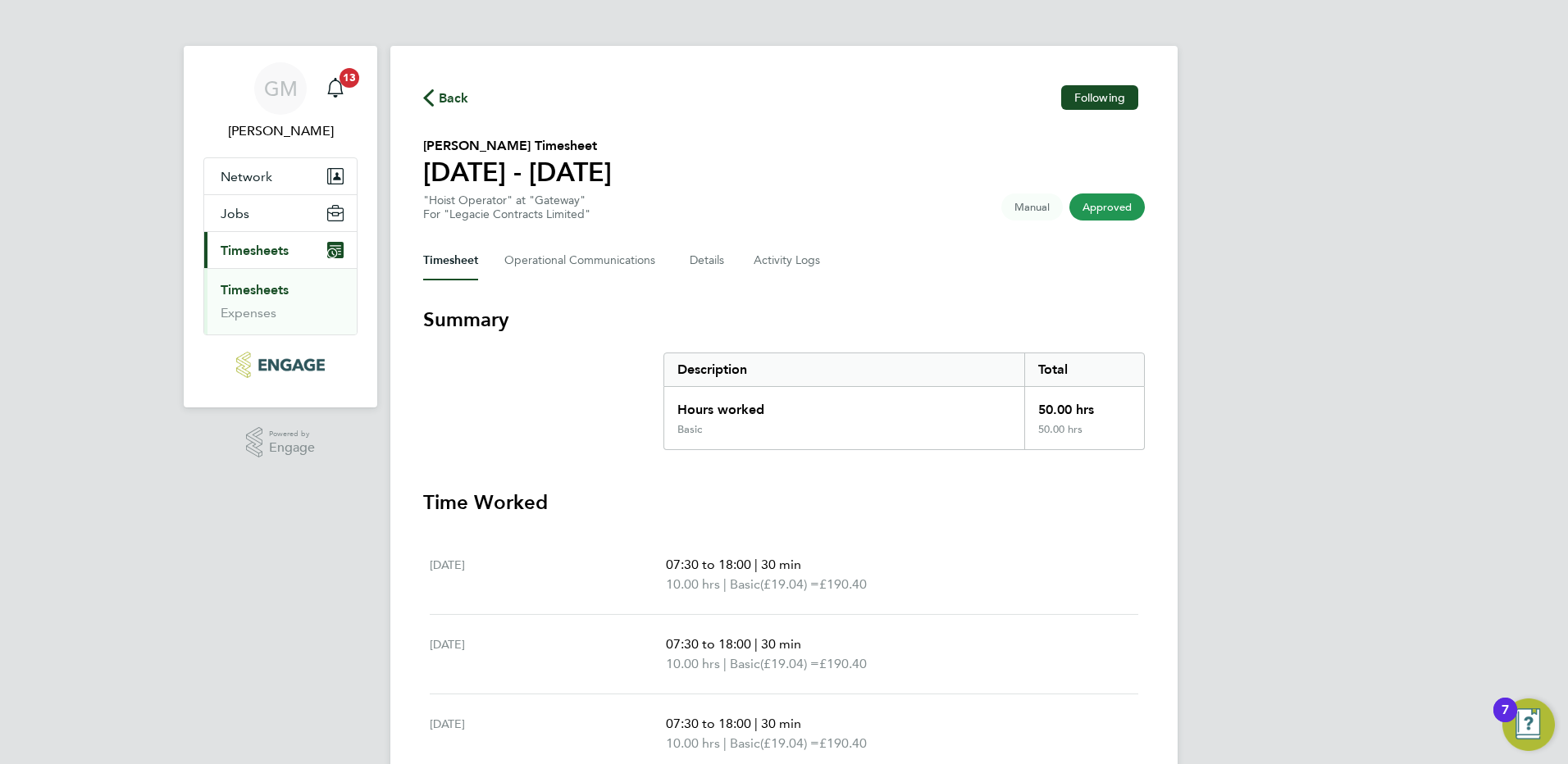
click at [454, 97] on span "Back" at bounding box center [453, 99] width 30 height 20
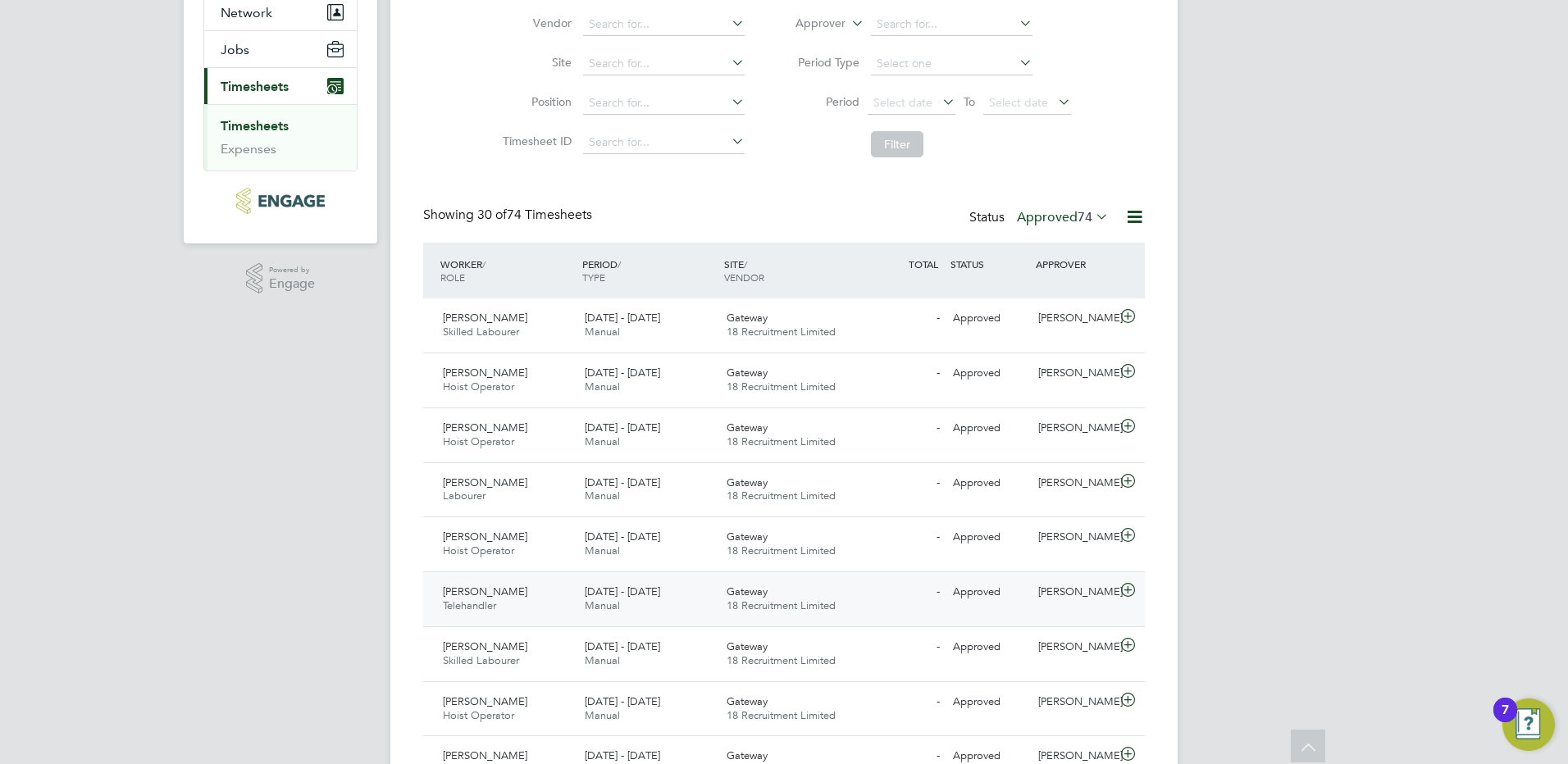
click at [1040, 593] on div "[PERSON_NAME]" at bounding box center [1074, 593] width 85 height 27
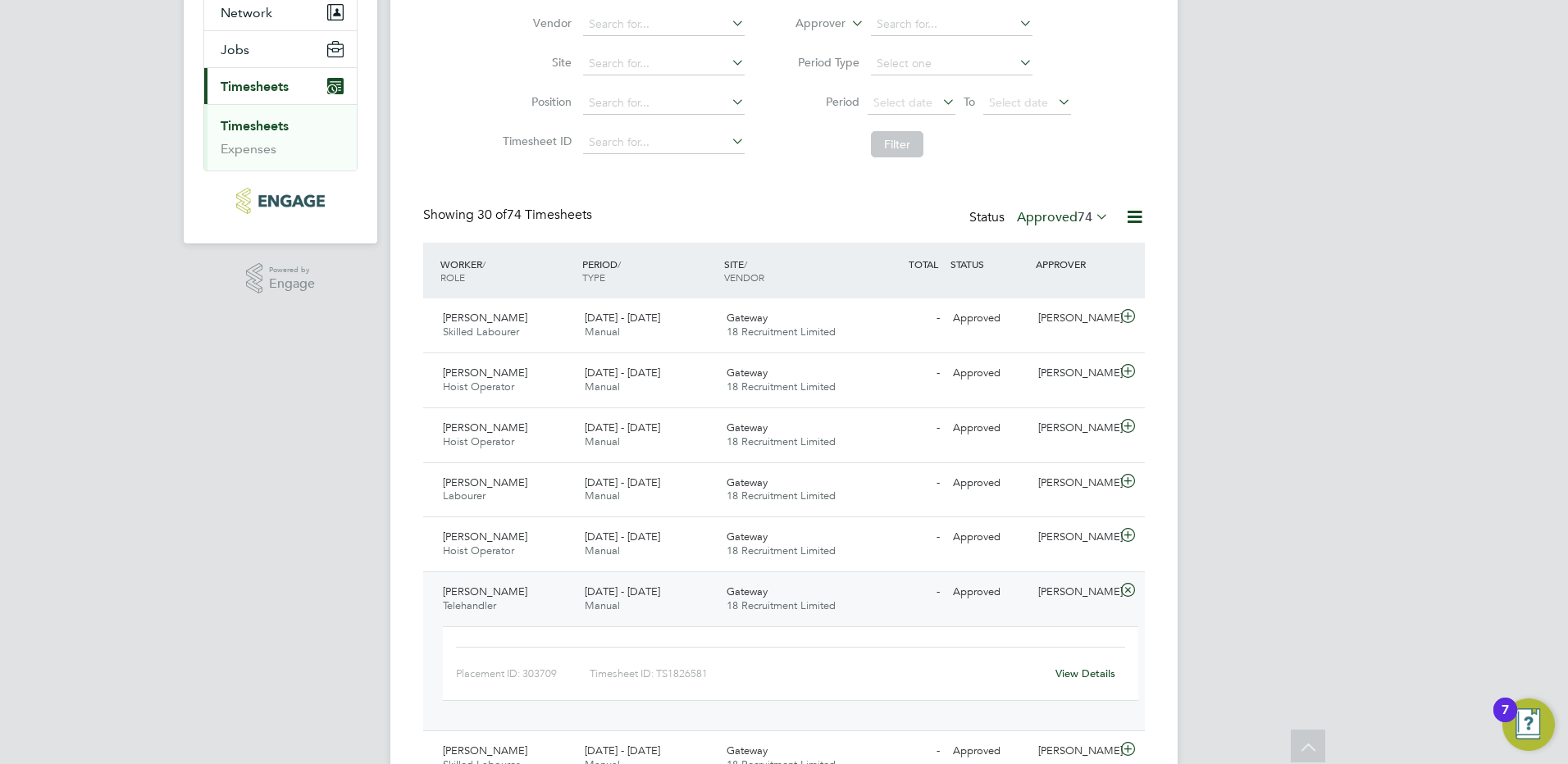
click at [1073, 673] on link "View Details" at bounding box center [1085, 673] width 60 height 14
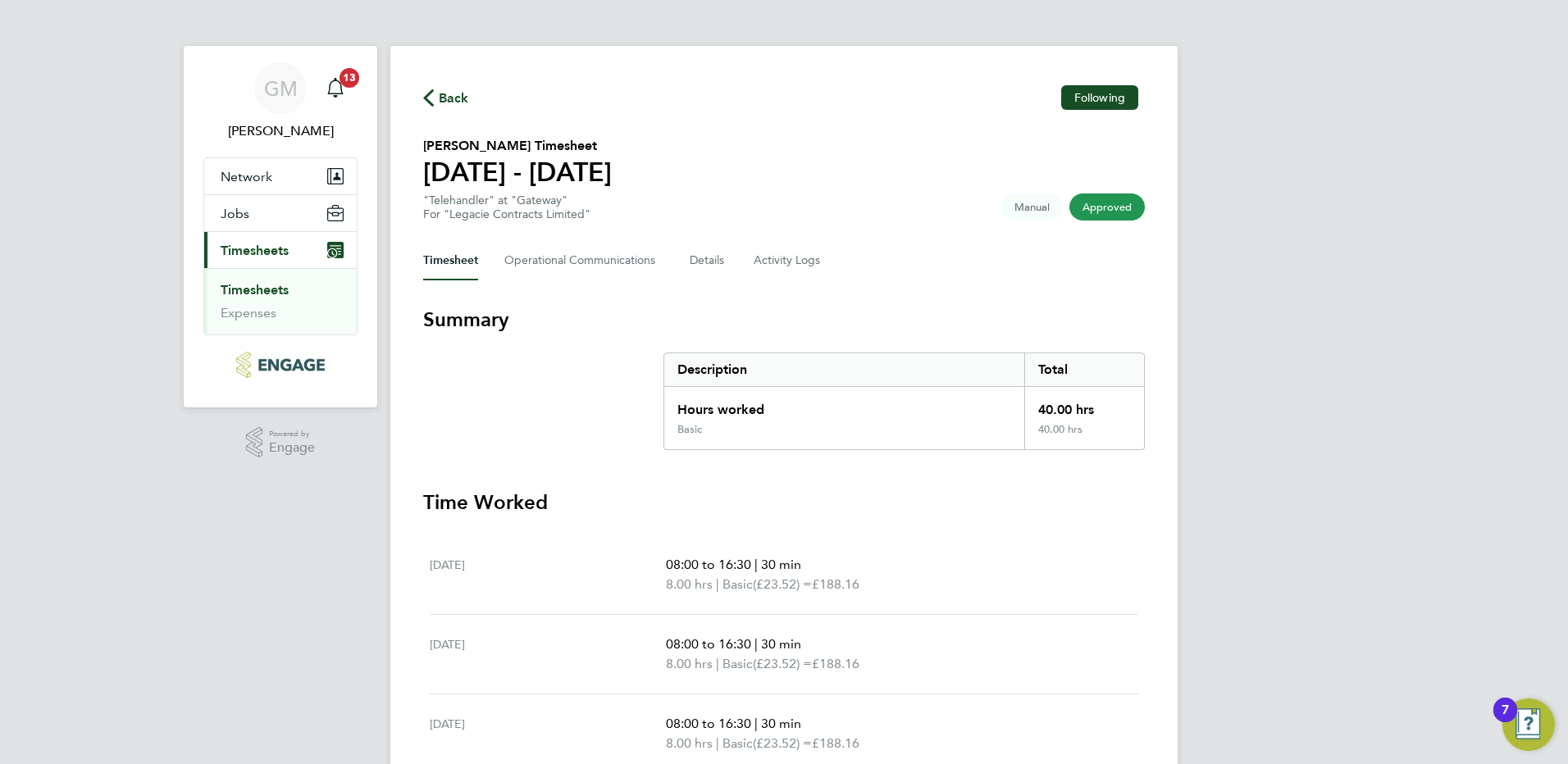
click at [442, 95] on span "Back" at bounding box center [453, 99] width 30 height 20
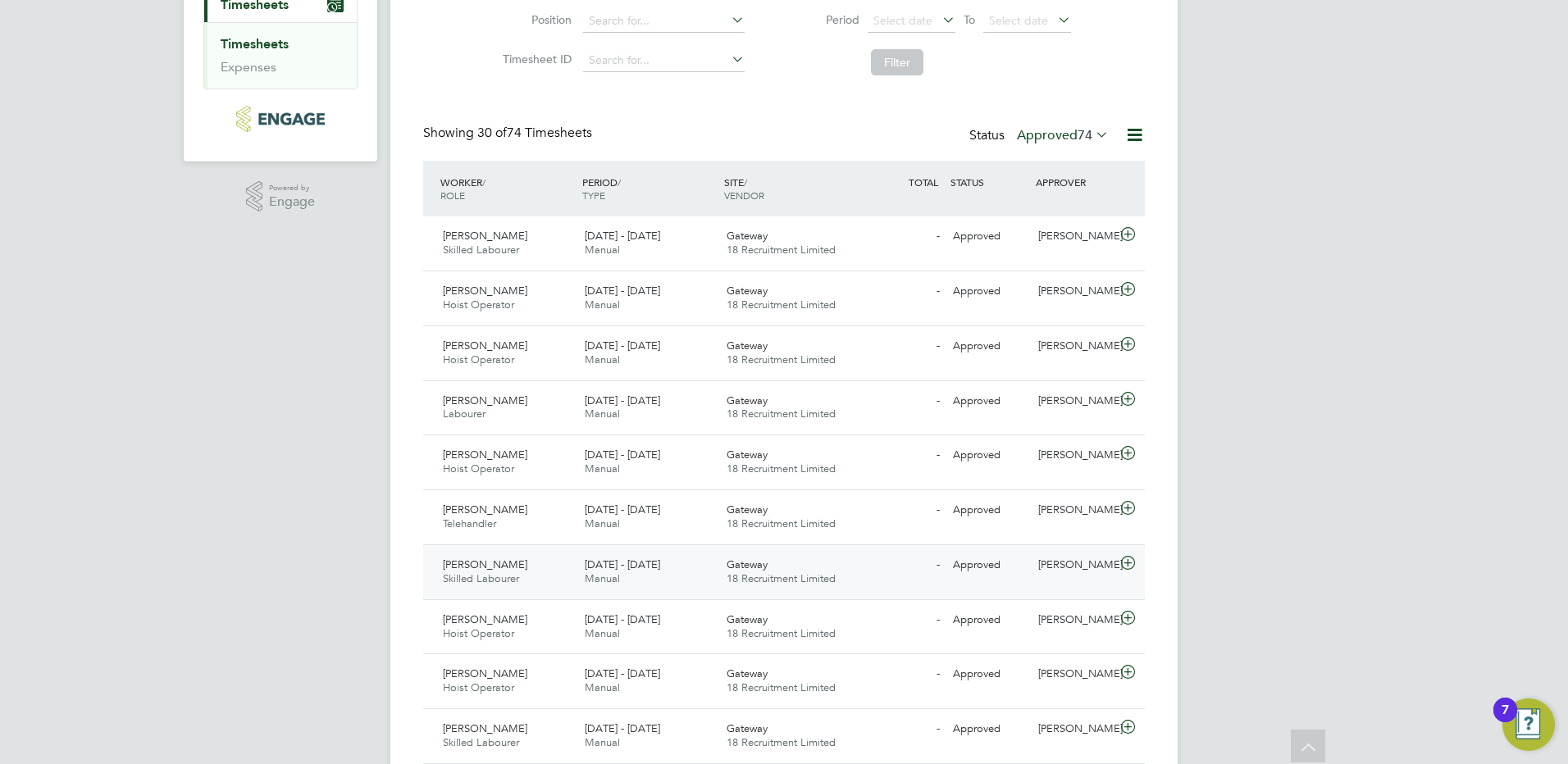
click at [1058, 557] on div "[PERSON_NAME]" at bounding box center [1074, 566] width 85 height 27
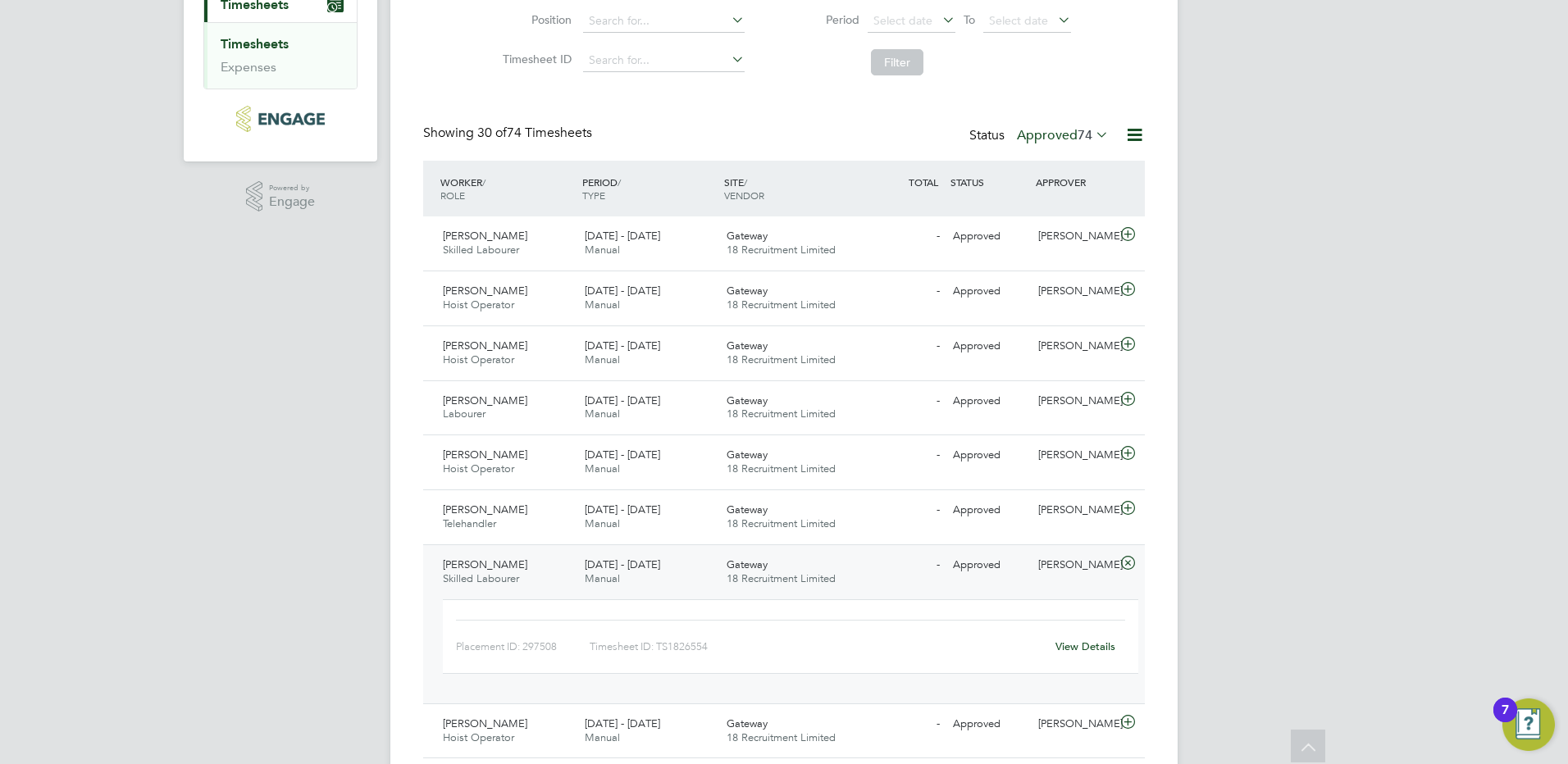
click at [1082, 650] on link "View Details" at bounding box center [1085, 646] width 60 height 14
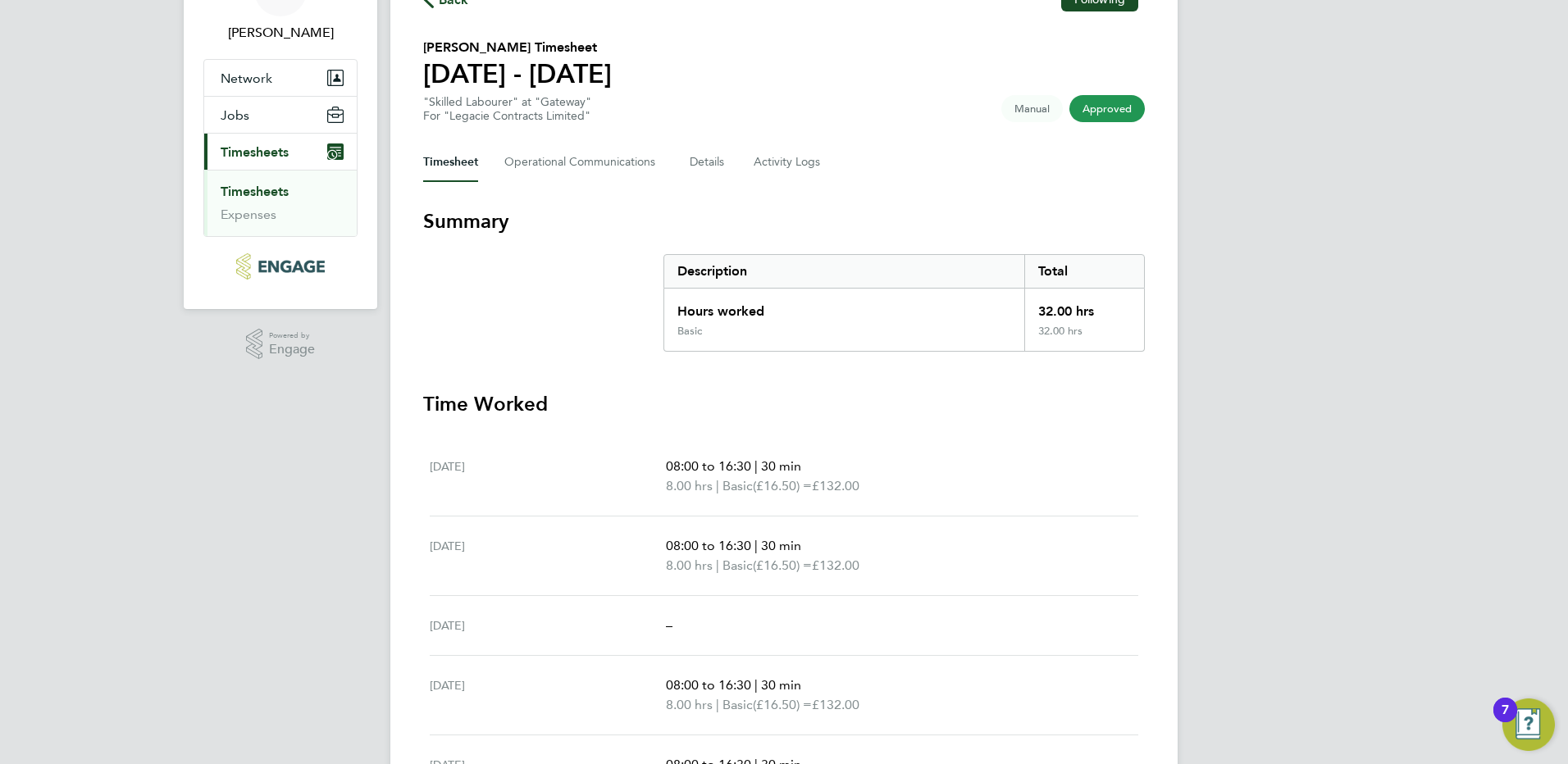
scroll to position [82, 0]
